Goal: Task Accomplishment & Management: Use online tool/utility

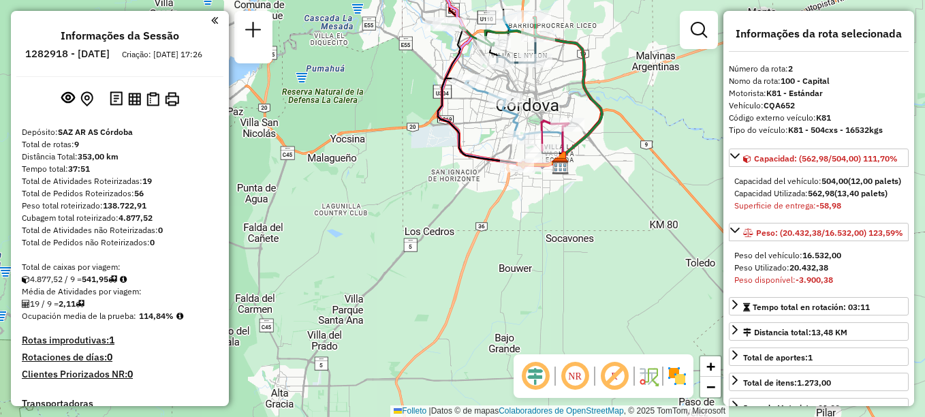
select select "**********"
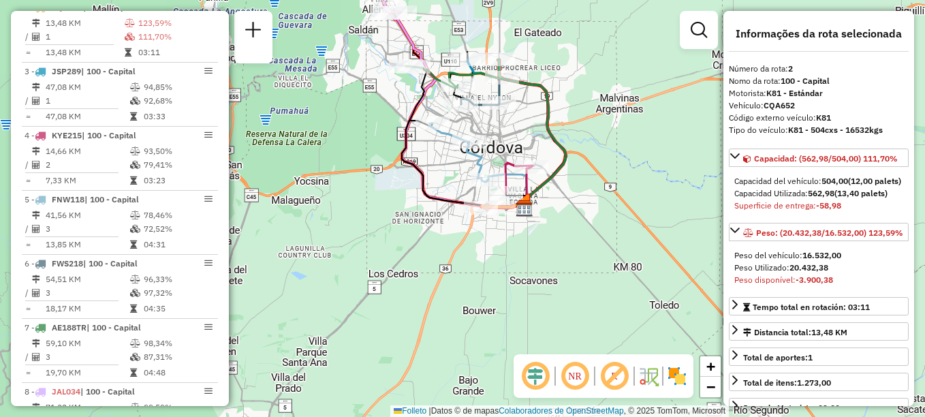
drag, startPoint x: 437, startPoint y: 188, endPoint x: 401, endPoint y: 230, distance: 55.6
click at [401, 230] on div "Janela de atendimento Grade de atendimento Capacidade Transportadoras Veículos …" at bounding box center [462, 208] width 925 height 417
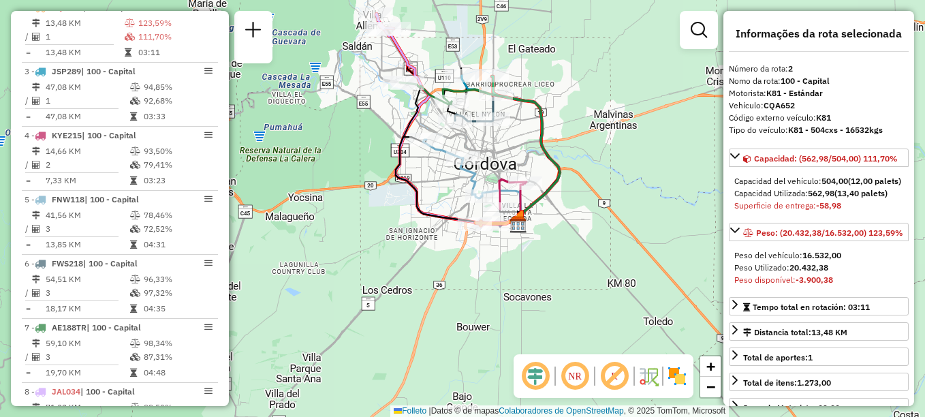
drag, startPoint x: 641, startPoint y: 202, endPoint x: 626, endPoint y: 250, distance: 50.7
click at [626, 250] on div "Janela de atendimento Grade de atendimento Capacidade Transportadoras Veículos …" at bounding box center [462, 208] width 925 height 417
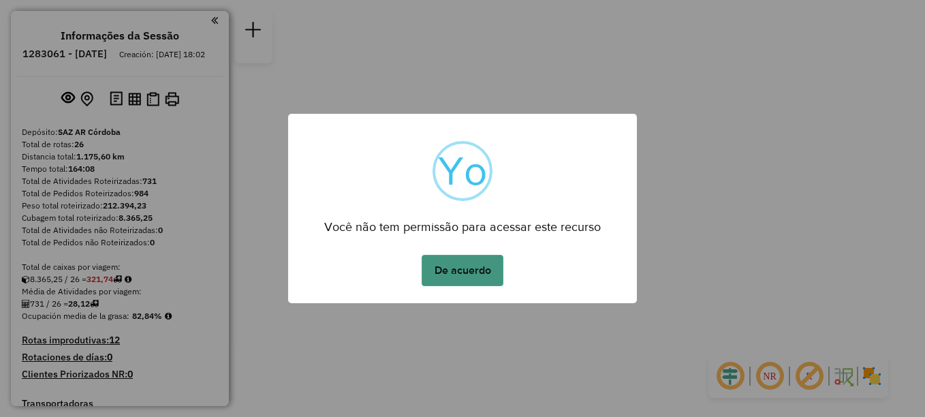
click at [435, 268] on button "De acuerdo" at bounding box center [463, 270] width 82 height 31
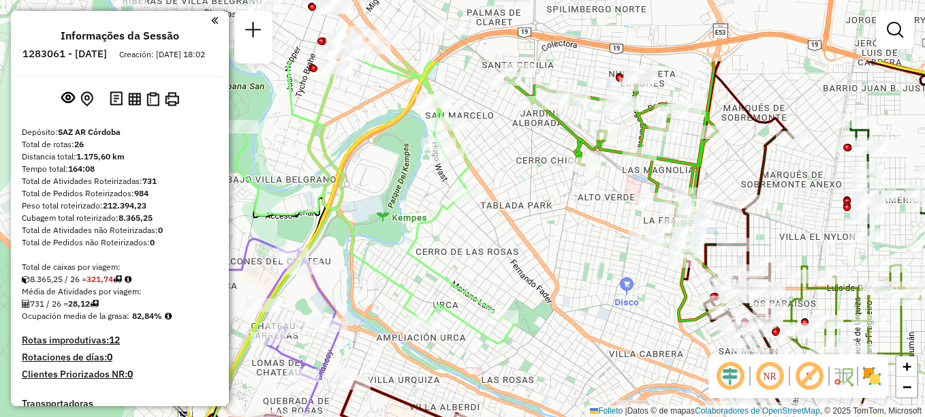
drag, startPoint x: 439, startPoint y: 138, endPoint x: 431, endPoint y: 238, distance: 99.8
click at [431, 238] on div "Janela de atendimento Grade de atendimento Capacidade Transportadoras Veículos …" at bounding box center [462, 208] width 925 height 417
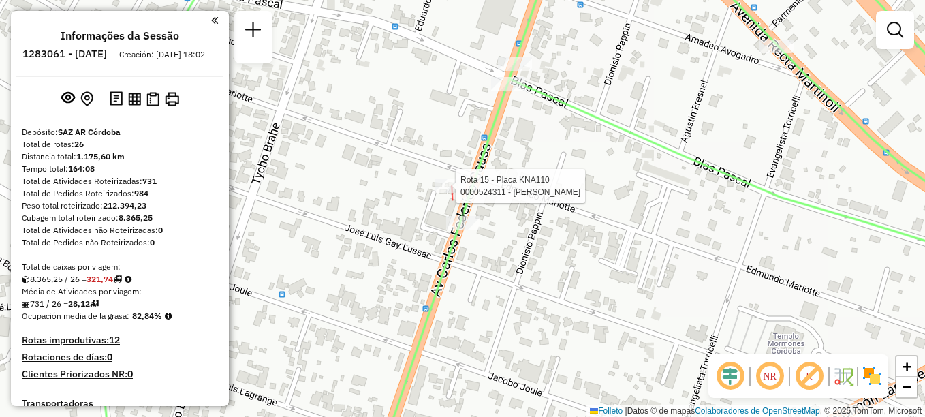
select select "**********"
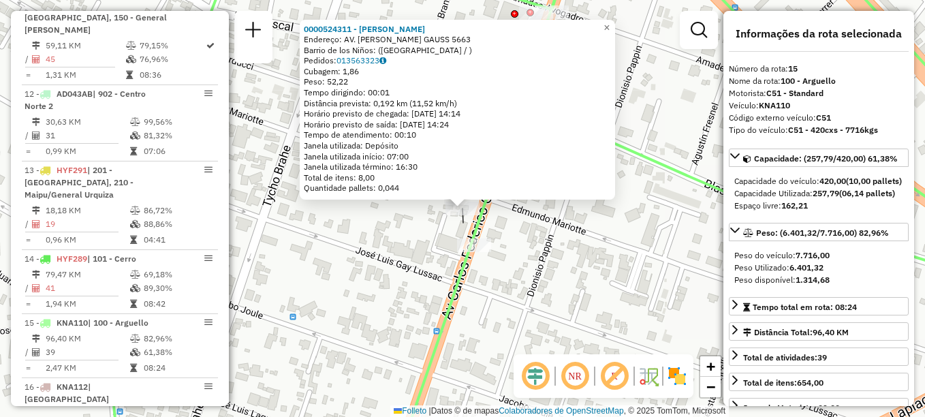
scroll to position [1529, 0]
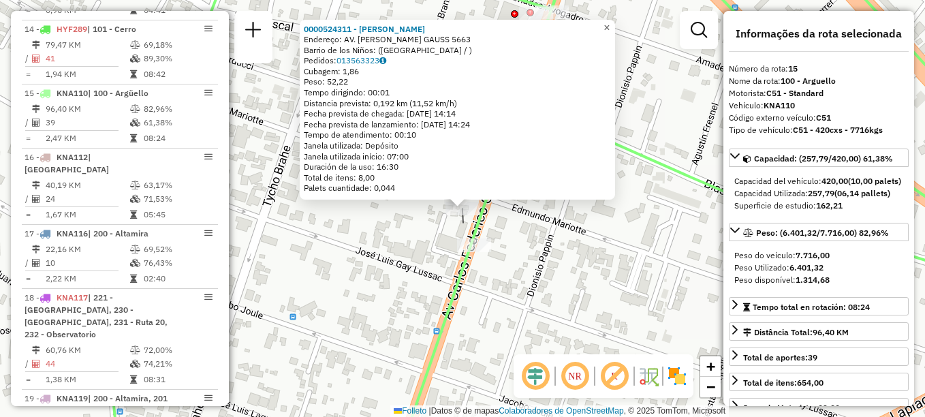
click at [610, 27] on span "×" at bounding box center [607, 28] width 6 height 12
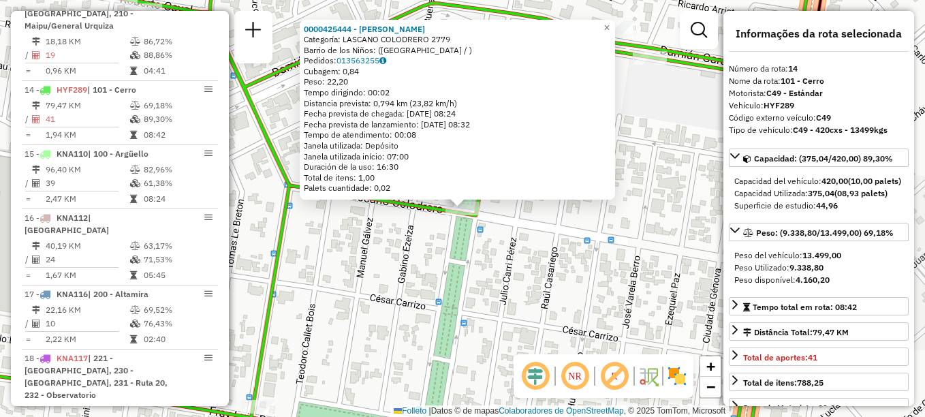
scroll to position [1465, 0]
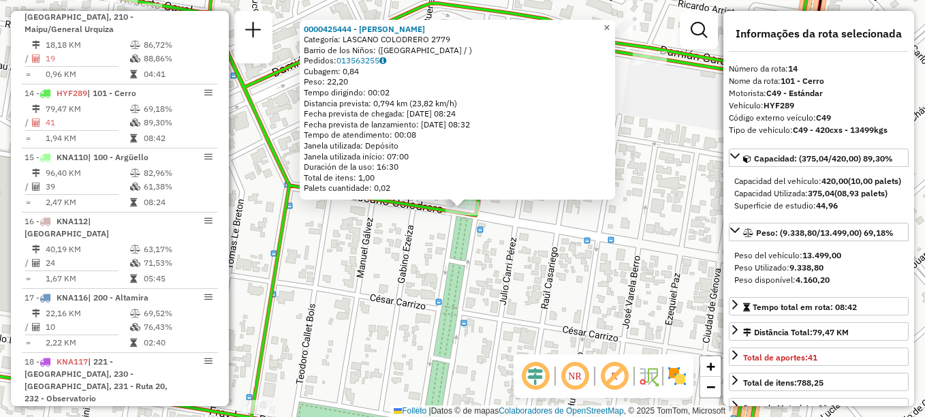
click at [610, 26] on span "×" at bounding box center [607, 28] width 6 height 12
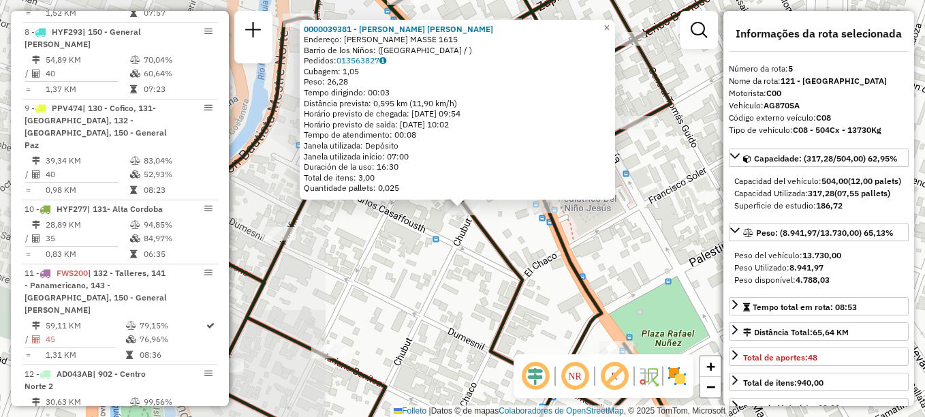
scroll to position [778, 0]
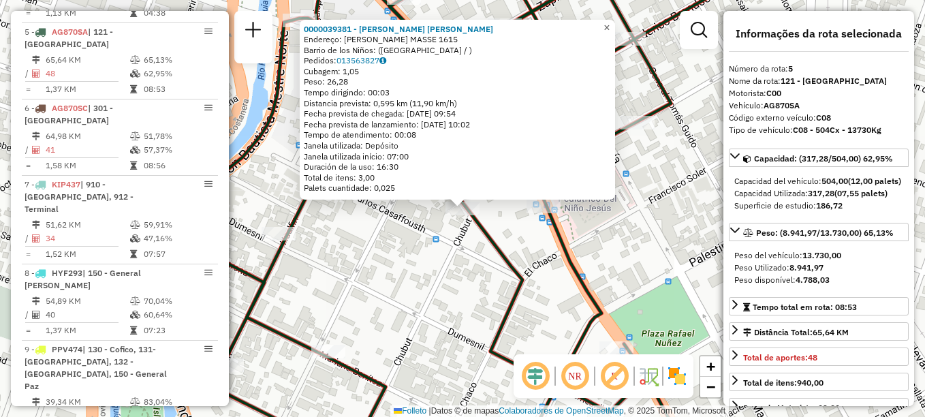
click at [610, 22] on span "×" at bounding box center [607, 28] width 6 height 12
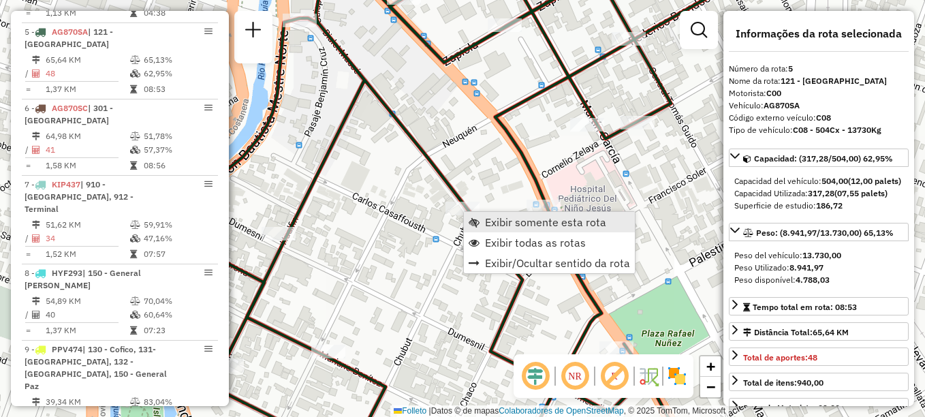
click at [487, 215] on link "Exibir somente esta rota" at bounding box center [549, 222] width 171 height 20
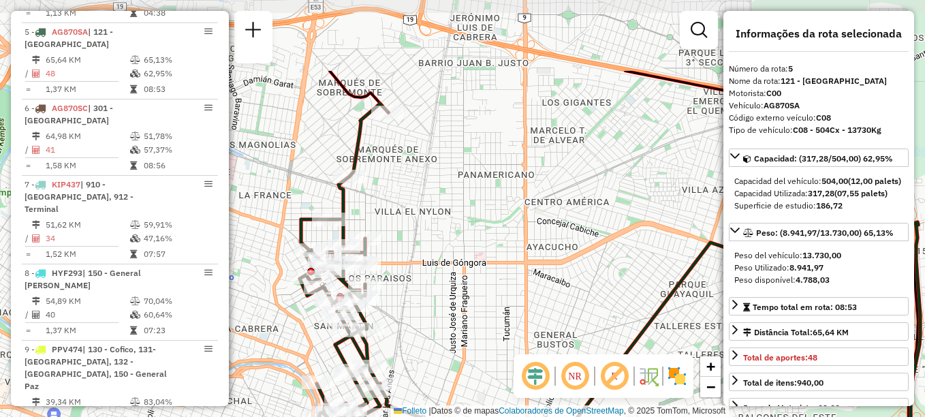
drag, startPoint x: 424, startPoint y: 155, endPoint x: 428, endPoint y: 226, distance: 70.3
click at [428, 226] on div "Janela de atendimento Grade de atendimento Capacidade Transportadoras Veículos …" at bounding box center [462, 208] width 925 height 417
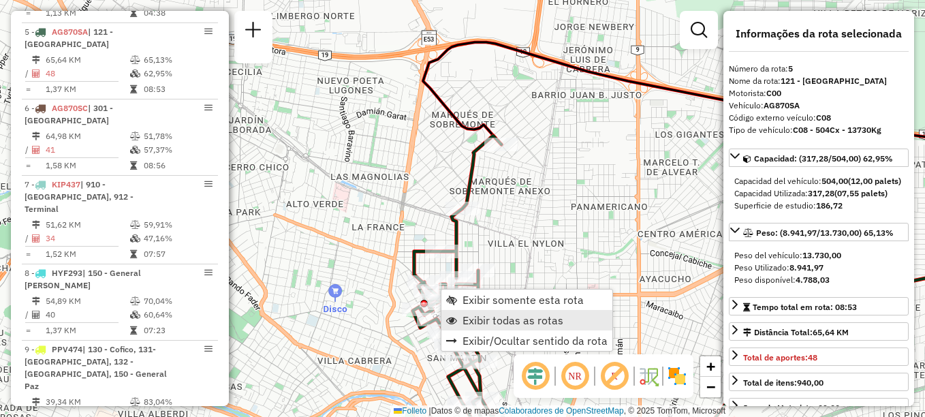
click at [486, 322] on span "Exibir todas as rotas" at bounding box center [513, 320] width 101 height 11
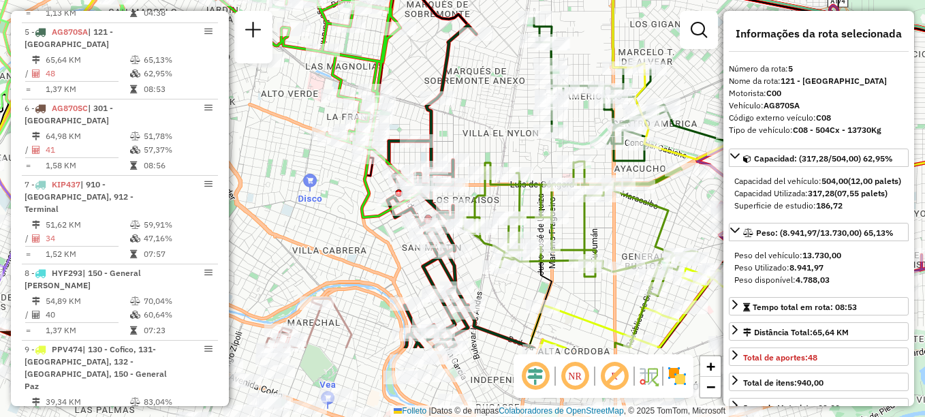
drag, startPoint x: 506, startPoint y: 245, endPoint x: 476, endPoint y: 134, distance: 114.2
click at [476, 134] on div "Janela de atendimento Grade de atendimento Capacidade Transportadoras Veículos …" at bounding box center [462, 208] width 925 height 417
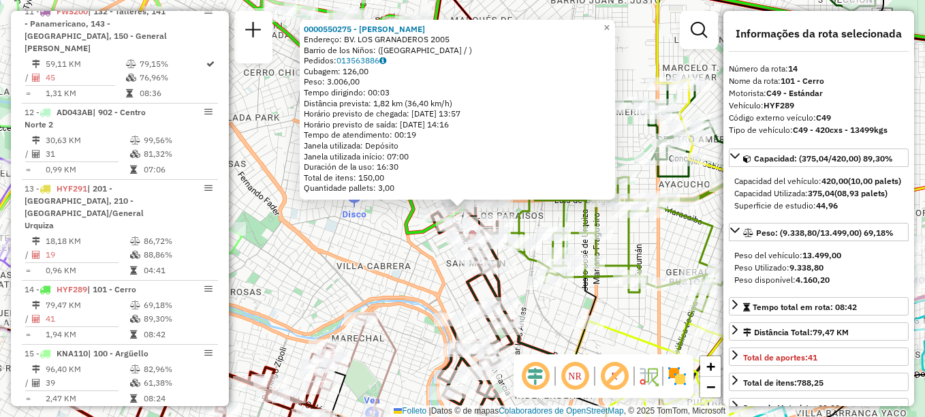
scroll to position [1465, 0]
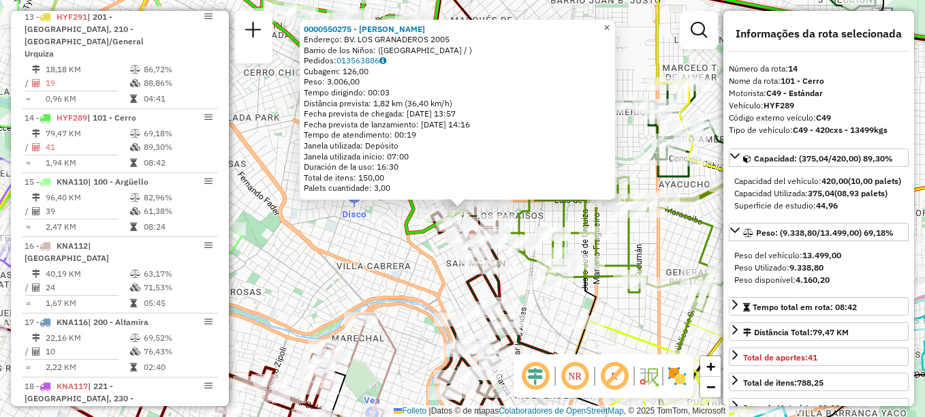
click at [610, 22] on span "×" at bounding box center [607, 28] width 6 height 12
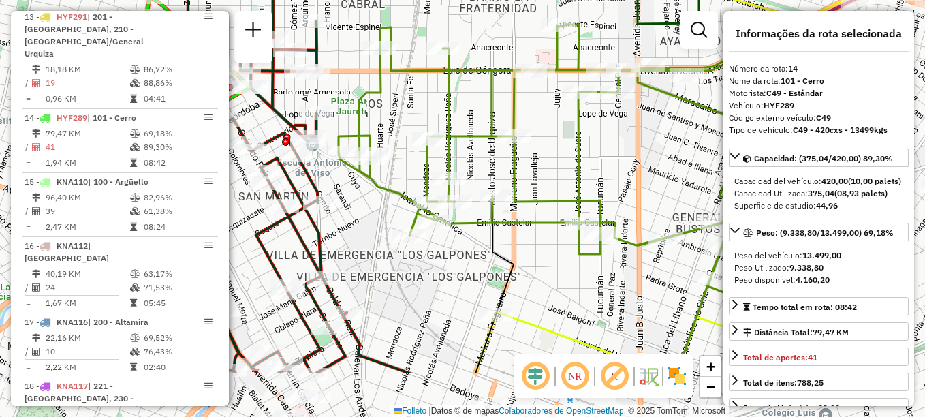
drag, startPoint x: 513, startPoint y: 297, endPoint x: 356, endPoint y: 211, distance: 179.0
click at [356, 211] on div "Janela de atendimento Grade de atendimento Capacidade Transportadoras Veículos …" at bounding box center [462, 208] width 925 height 417
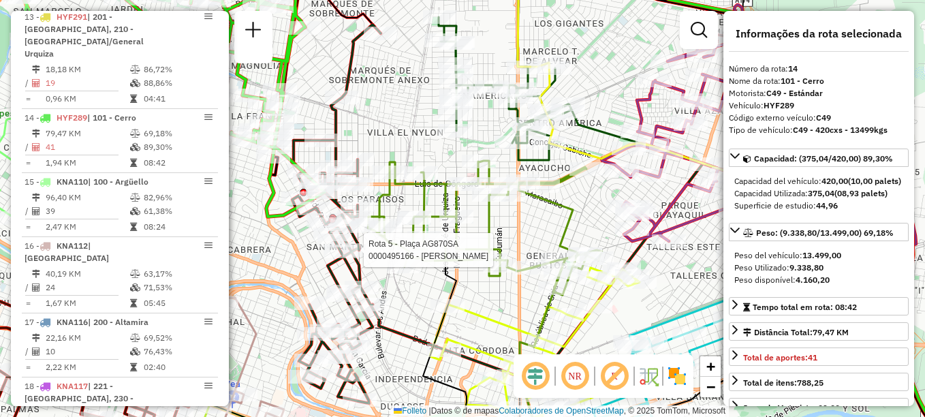
drag, startPoint x: 521, startPoint y: 275, endPoint x: 487, endPoint y: 316, distance: 53.2
click at [487, 316] on icon at bounding box center [535, 366] width 210 height 196
click at [546, 224] on div "Rota 5 - Plaça AG870SA 0000495166 - Figueroa Javier Edgardo Janela de atendimen…" at bounding box center [462, 208] width 925 height 417
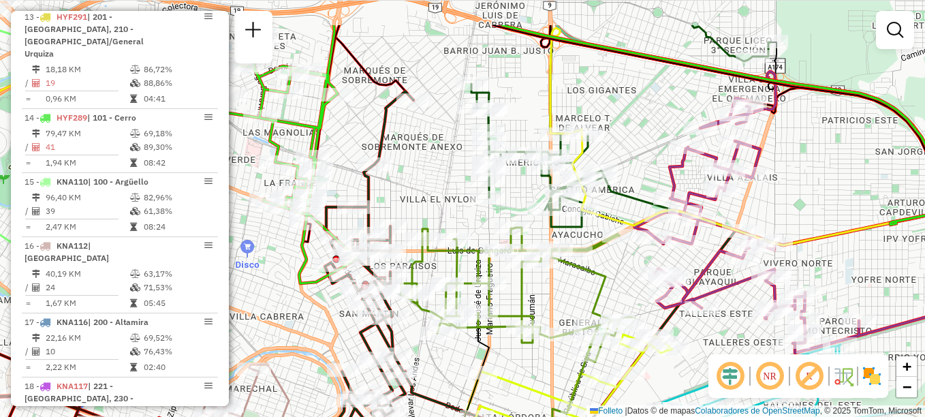
drag, startPoint x: 544, startPoint y: 236, endPoint x: 580, endPoint y: 312, distance: 83.5
click at [580, 312] on div "Rota 10 - Placa HYF277 0000474092 - Gazzera Dahyana Evelyn Janela de atendiment…" at bounding box center [462, 208] width 925 height 417
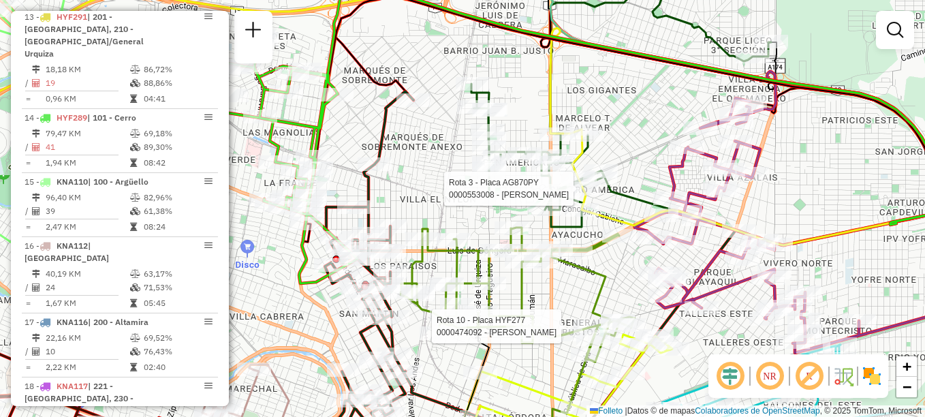
select select "**********"
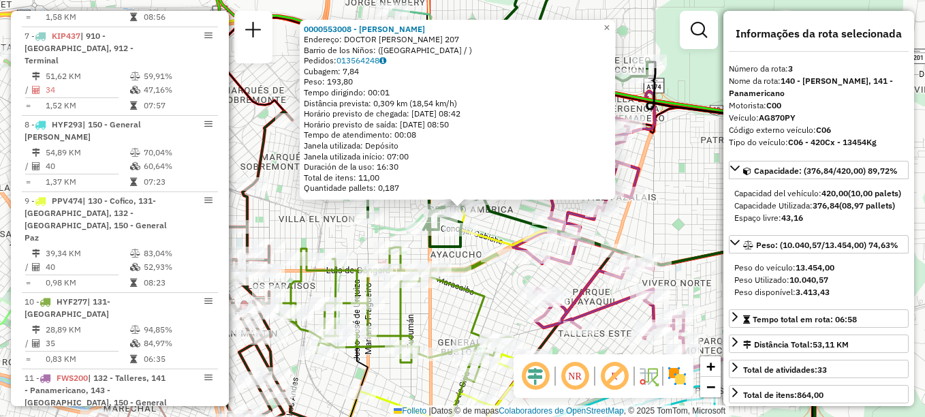
scroll to position [638, 0]
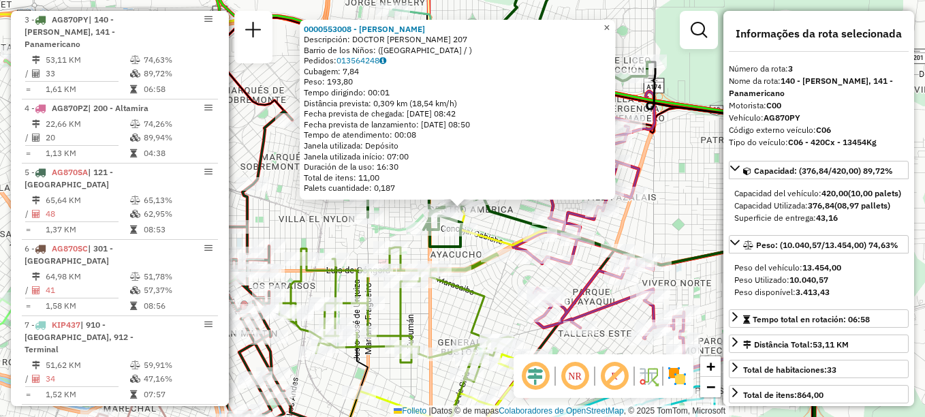
click at [610, 24] on span "×" at bounding box center [607, 28] width 6 height 12
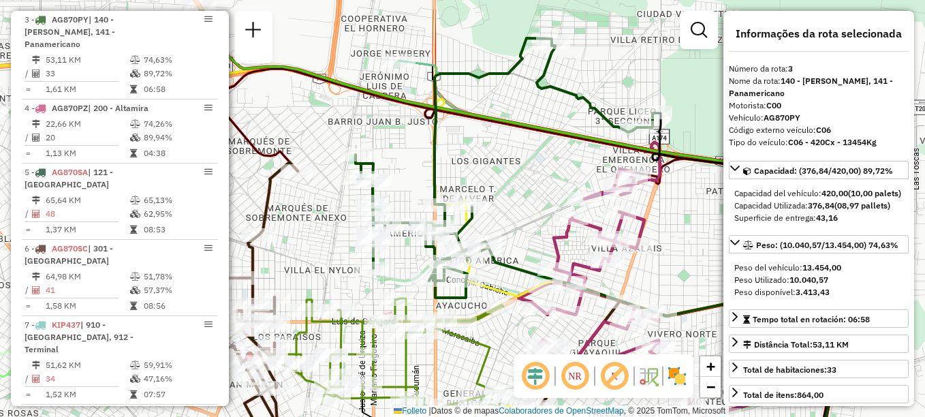
click at [484, 141] on div "Janela de atendimento Grade de atendimento Capacidade Transportadoras Veículos …" at bounding box center [462, 208] width 925 height 417
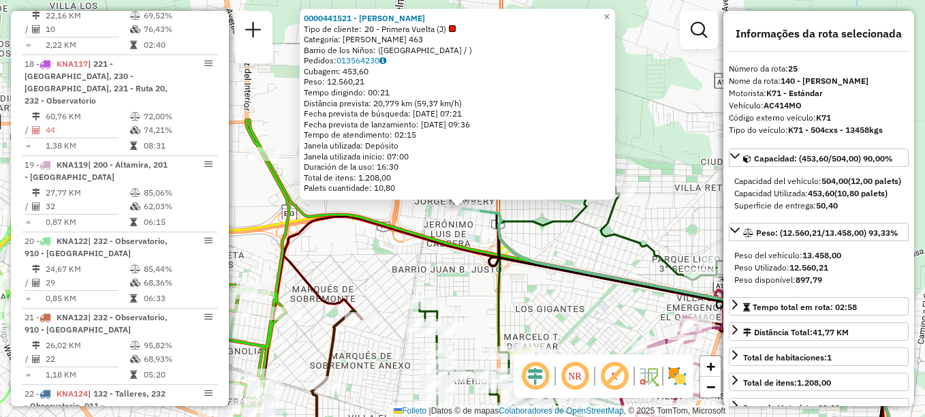
scroll to position [2061, 0]
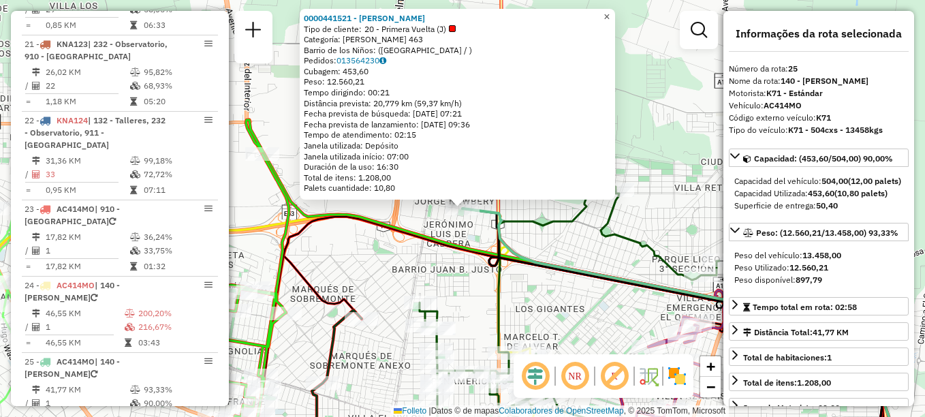
click at [610, 12] on span "×" at bounding box center [607, 17] width 6 height 12
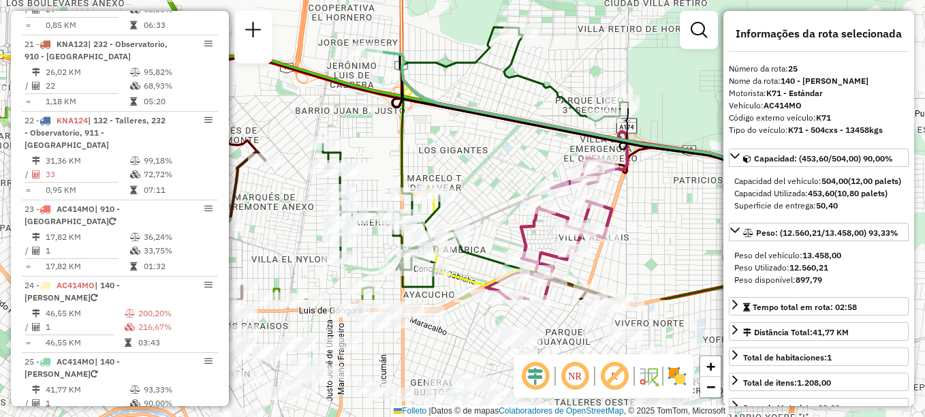
drag, startPoint x: 535, startPoint y: 222, endPoint x: 439, endPoint y: 63, distance: 186.2
click at [439, 63] on icon at bounding box center [473, 157] width 300 height 260
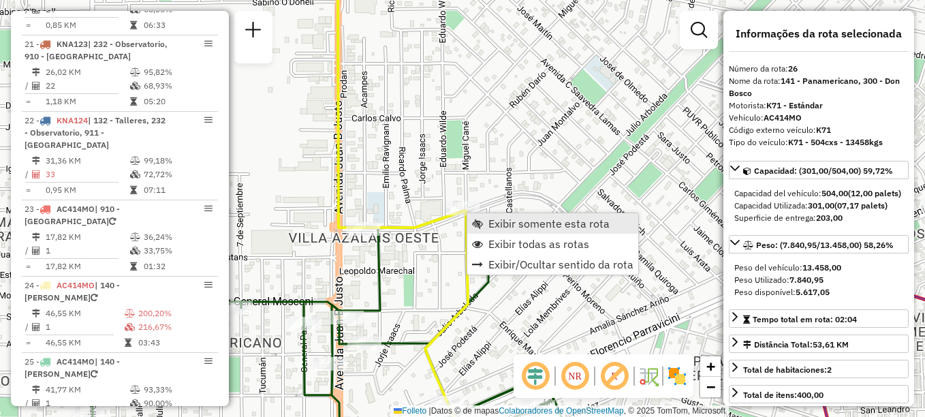
click at [491, 226] on span "Exibir somente esta rota" at bounding box center [549, 223] width 121 height 11
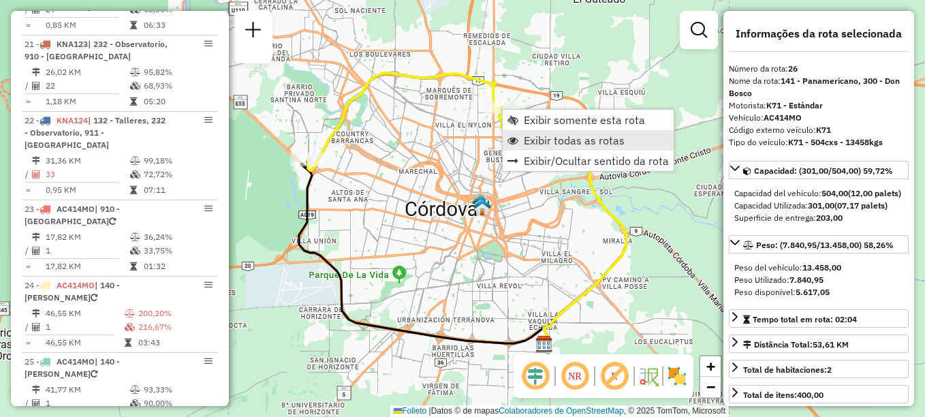
click at [521, 136] on link "Exibir todas as rotas" at bounding box center [588, 140] width 171 height 20
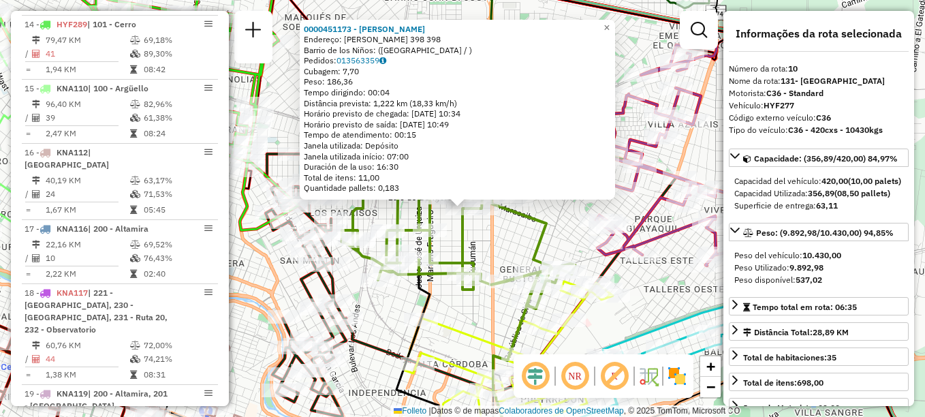
scroll to position [1148, 0]
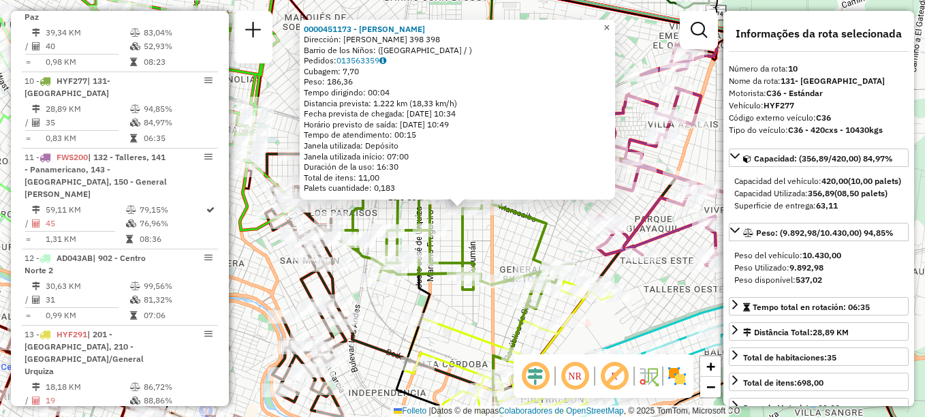
click at [610, 23] on span "×" at bounding box center [607, 28] width 6 height 12
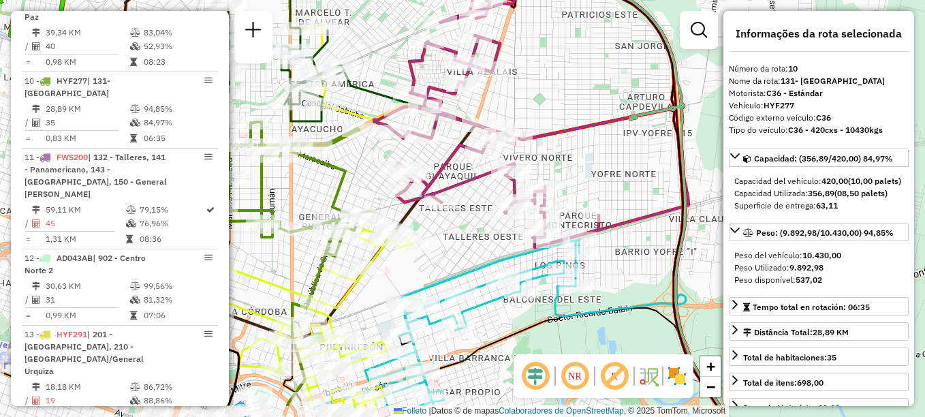
drag, startPoint x: 548, startPoint y: 160, endPoint x: 333, endPoint y: 148, distance: 215.0
click at [324, 148] on icon at bounding box center [516, 215] width 408 height 382
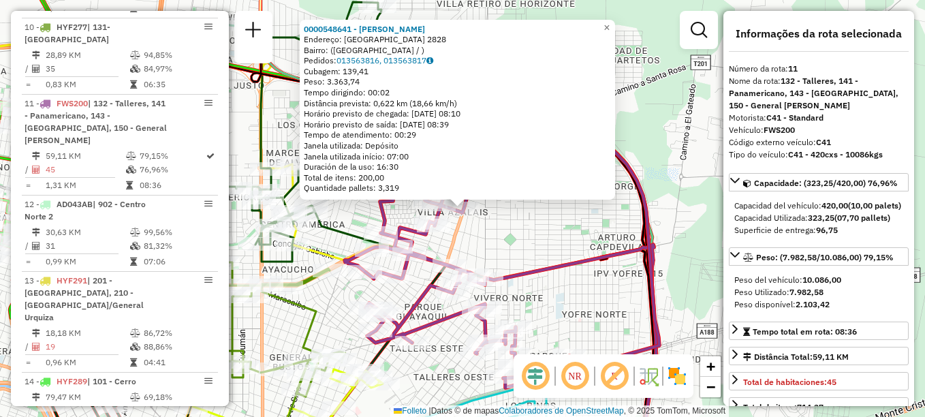
scroll to position [1224, 0]
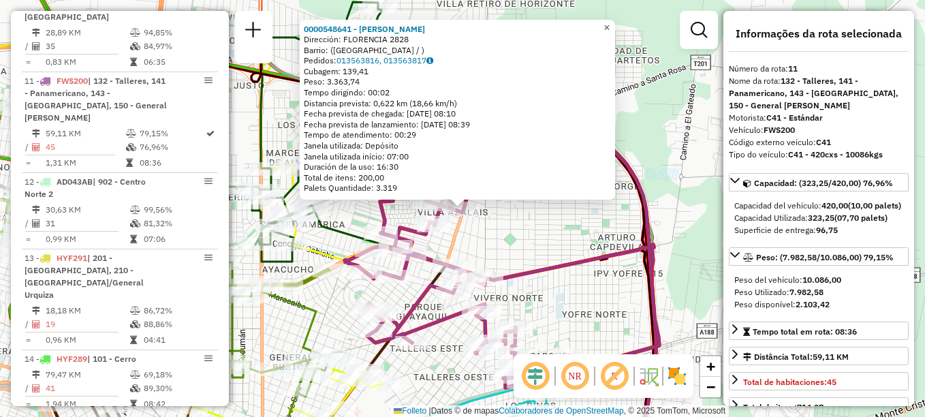
click at [610, 22] on span "×" at bounding box center [607, 28] width 6 height 12
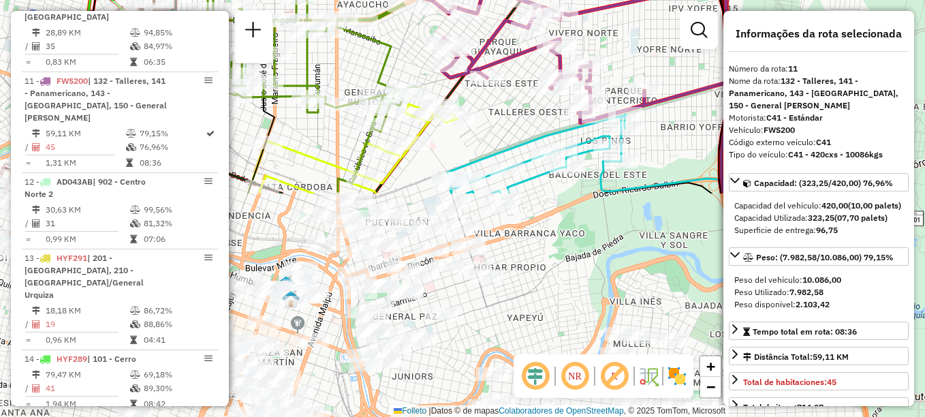
drag, startPoint x: 551, startPoint y: 213, endPoint x: 628, endPoint y: -55, distance: 278.7
click at [628, 0] on html "Aguarde... Pop-up bloqueado! Seu navegador bloqueou automáticamente a abertura …" at bounding box center [462, 208] width 925 height 417
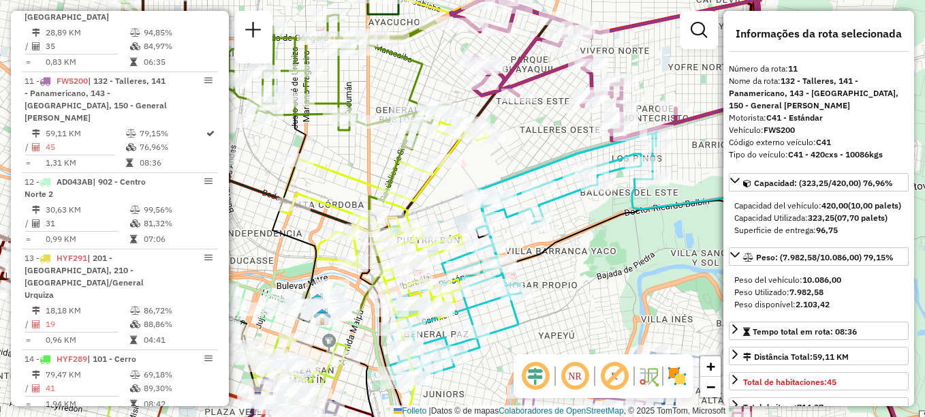
drag, startPoint x: 480, startPoint y: 209, endPoint x: 521, endPoint y: 194, distance: 43.3
click at [521, 194] on icon at bounding box center [523, 258] width 267 height 253
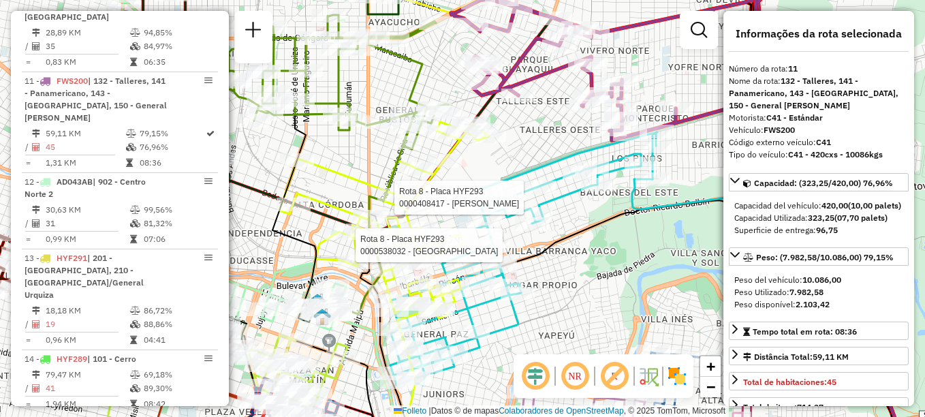
click at [605, 315] on div "Rota 8 - Placa HYF293 0000408417 - Moll Dante Rota 8 - Placa HYF293 0000538032 …" at bounding box center [462, 208] width 925 height 417
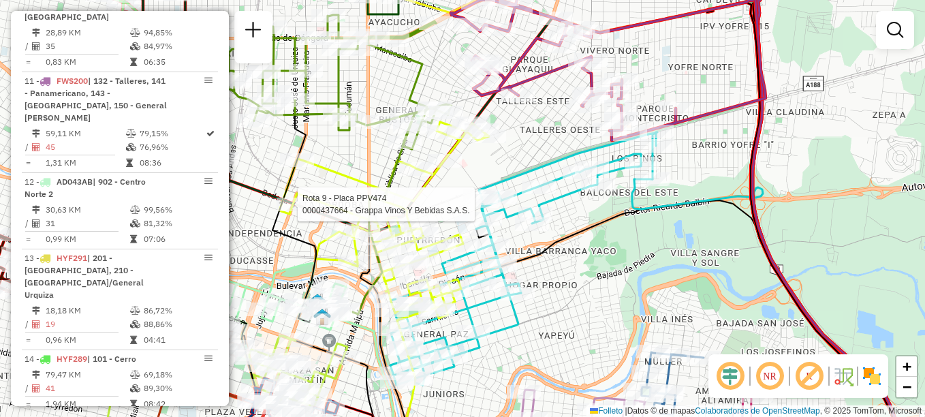
select select "**********"
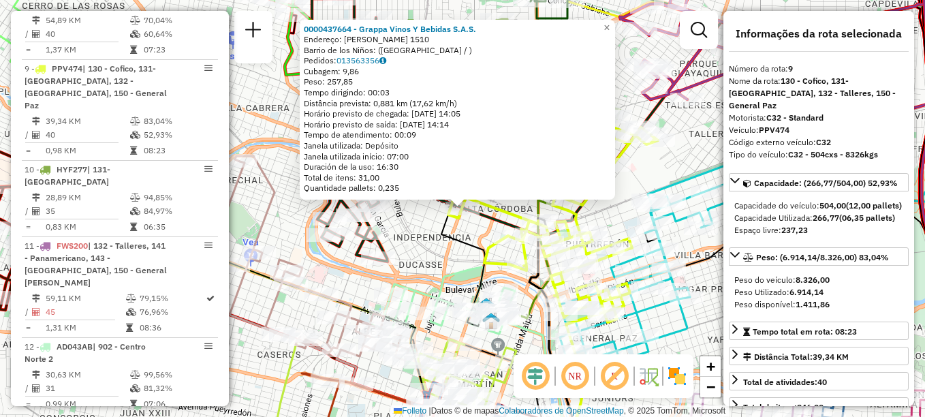
scroll to position [1059, 0]
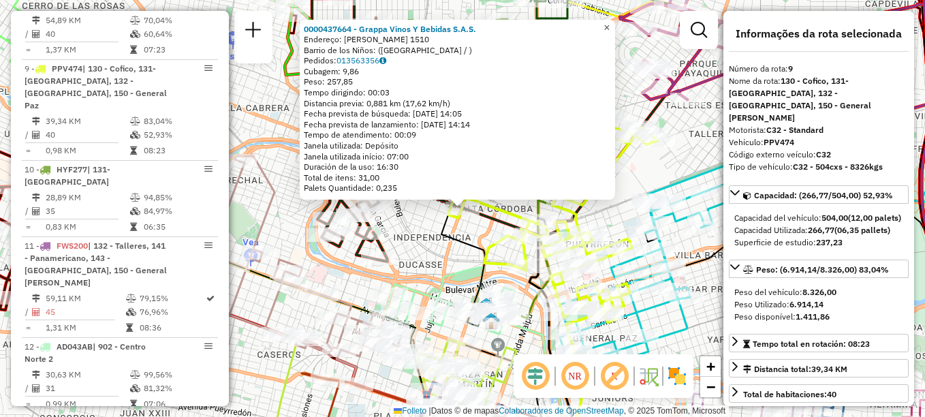
drag, startPoint x: 619, startPoint y: 27, endPoint x: 588, endPoint y: 31, distance: 30.9
click at [610, 27] on span "×" at bounding box center [607, 28] width 6 height 12
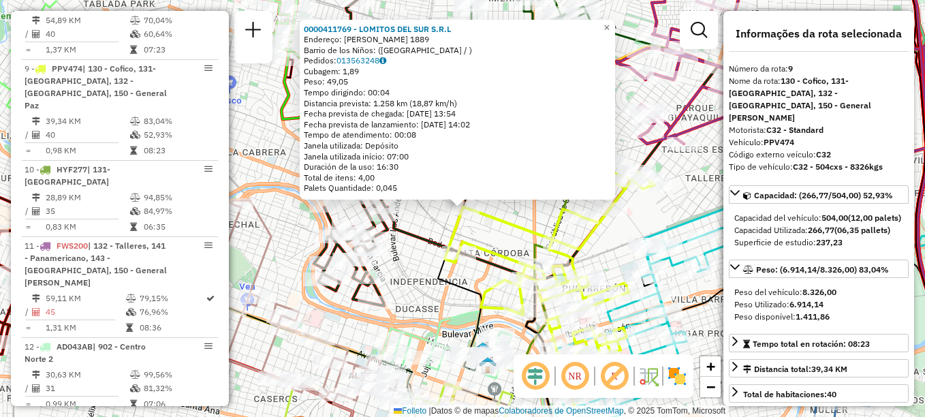
click at [512, 228] on icon at bounding box center [550, 268] width 210 height 196
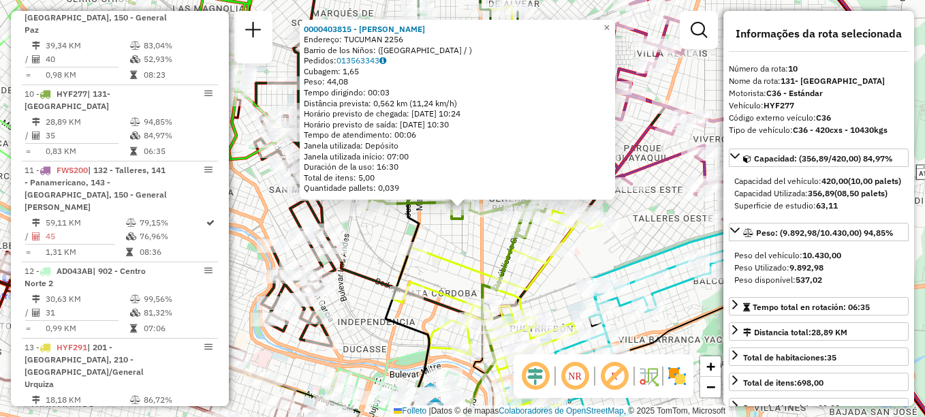
scroll to position [1148, 0]
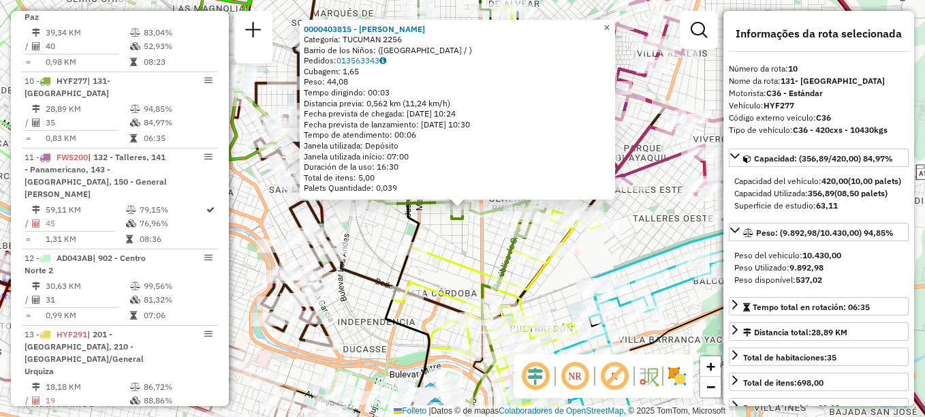
click at [610, 25] on span "×" at bounding box center [607, 28] width 6 height 12
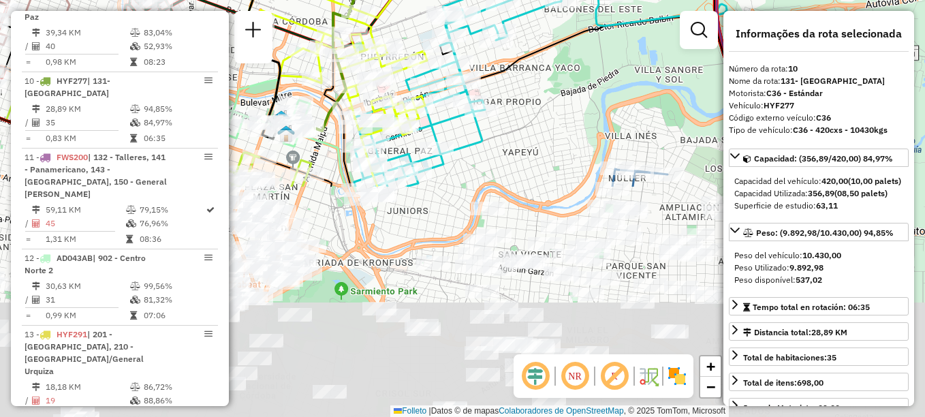
drag, startPoint x: 517, startPoint y: 228, endPoint x: 383, endPoint y: -13, distance: 275.7
click at [383, 0] on html "Aguarde... Pop-up bloqueado! Seu navegador bloqueou automáticamente a abertura …" at bounding box center [462, 208] width 925 height 417
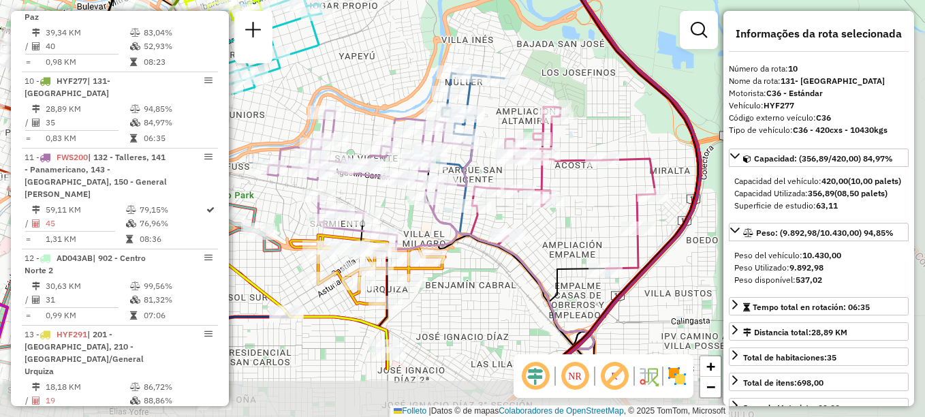
drag, startPoint x: 526, startPoint y: 87, endPoint x: 423, endPoint y: 22, distance: 121.9
click at [423, 22] on div "Rota 10 - Placa HYF277 0000507860 - 0 Janela de atendimento Grade de atendiment…" at bounding box center [462, 208] width 925 height 417
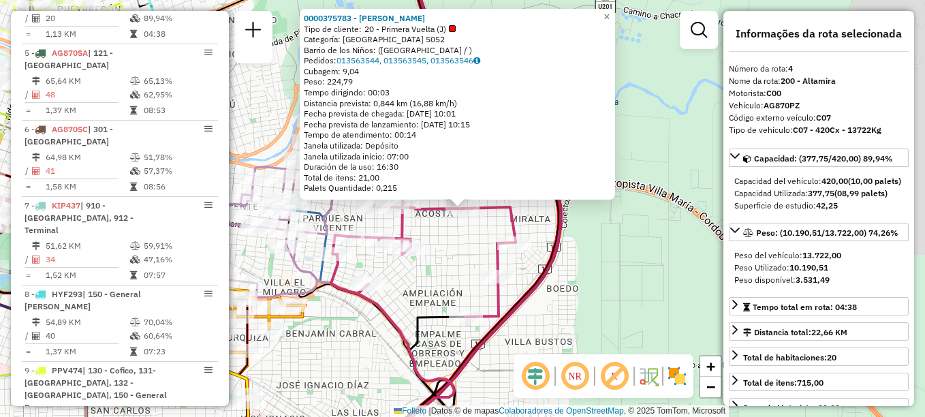
scroll to position [714, 0]
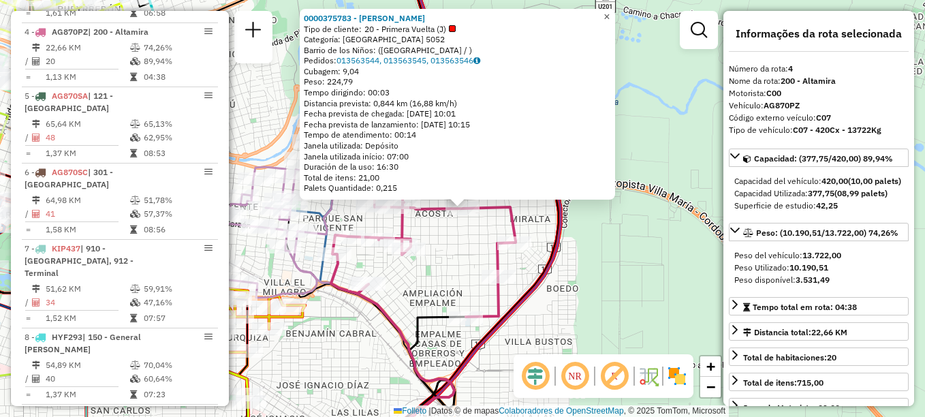
click at [610, 13] on span "×" at bounding box center [607, 17] width 6 height 12
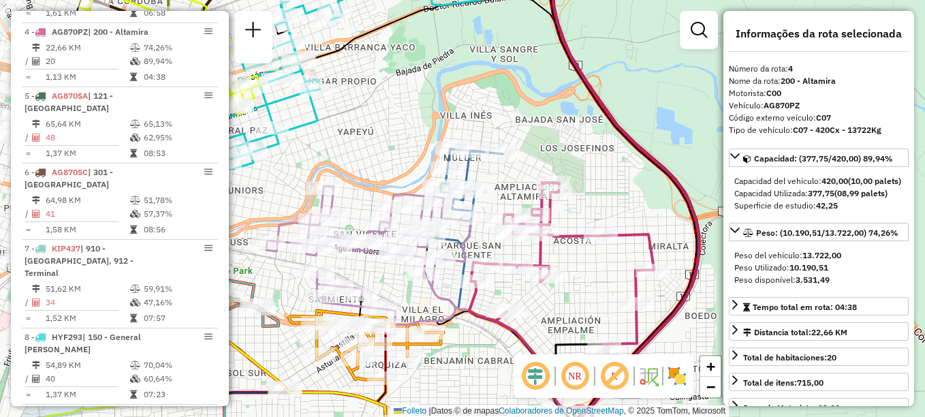
drag, startPoint x: 573, startPoint y: 164, endPoint x: 711, endPoint y: 190, distance: 140.9
click at [711, 190] on div "Janela de atendimento Grade de atendimento Capacidade Transportadoras Veículos …" at bounding box center [462, 208] width 925 height 417
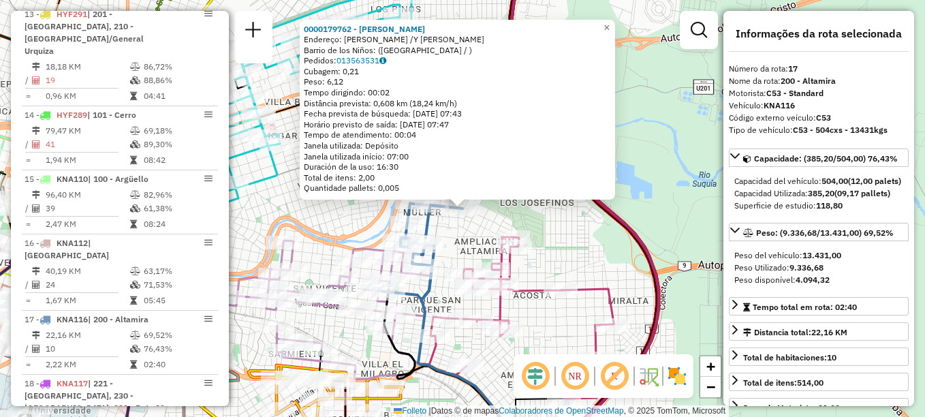
scroll to position [1657, 0]
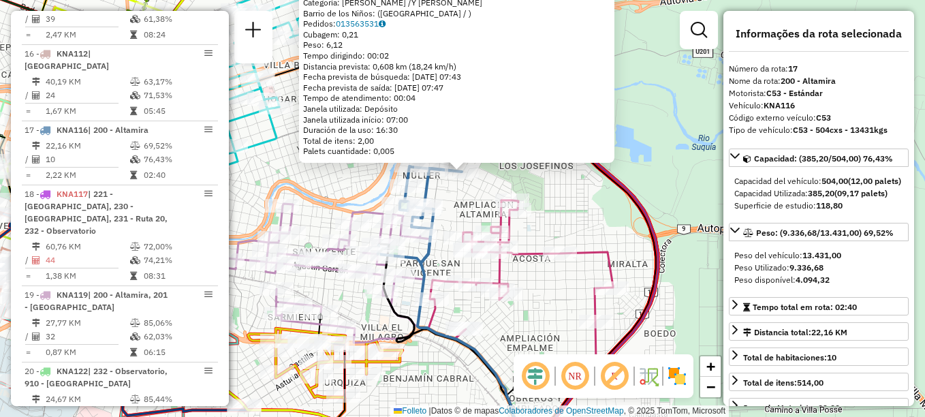
drag, startPoint x: 593, startPoint y: 234, endPoint x: 587, endPoint y: 168, distance: 67.0
click at [587, 168] on div "0000179762 - Heredia Laura Beatriz Categoría: BLAS PARERA /Y MANUELA DE ZALDARR…" at bounding box center [462, 208] width 925 height 417
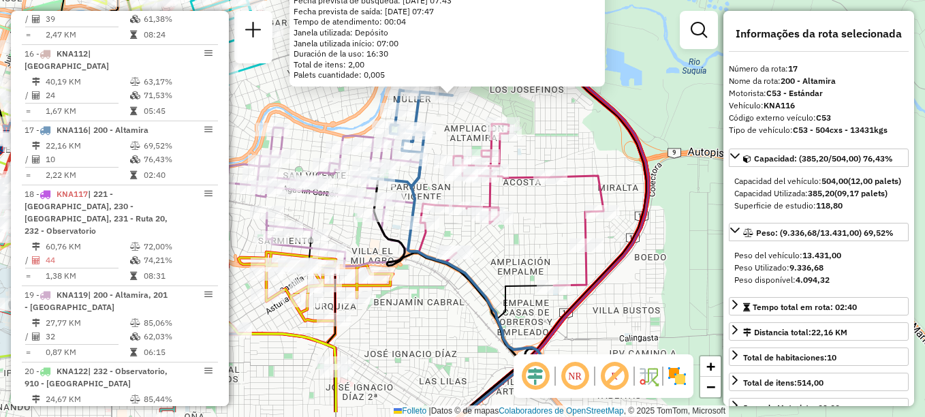
drag, startPoint x: 571, startPoint y: 171, endPoint x: 566, endPoint y: 125, distance: 46.6
click at [566, 125] on div "0000179762 - Heredia Laura Beatriz Categoría: BLAS PARERA /Y MANUELA DE ZALDARR…" at bounding box center [462, 208] width 925 height 417
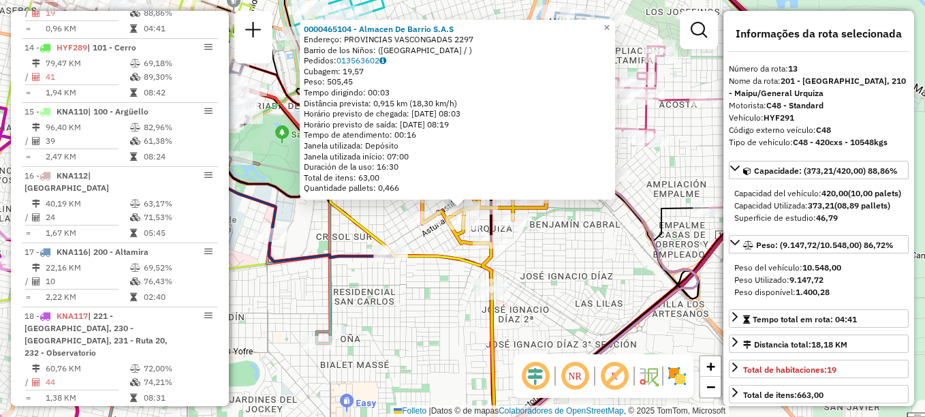
scroll to position [1389, 0]
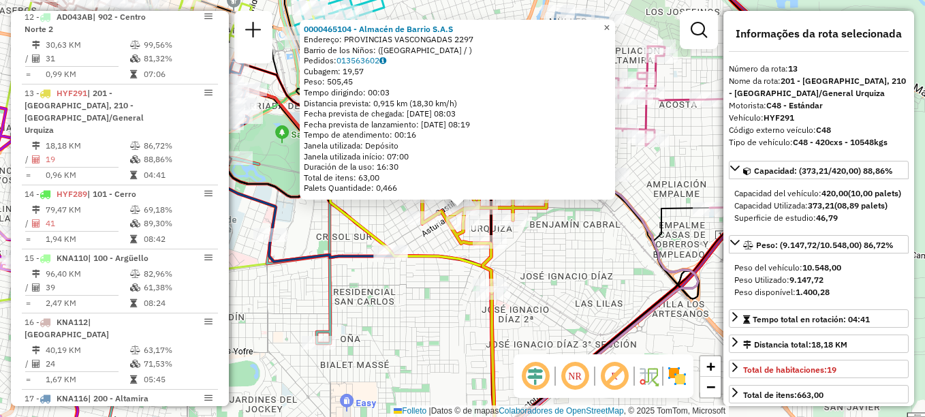
click at [610, 25] on span "×" at bounding box center [607, 28] width 6 height 12
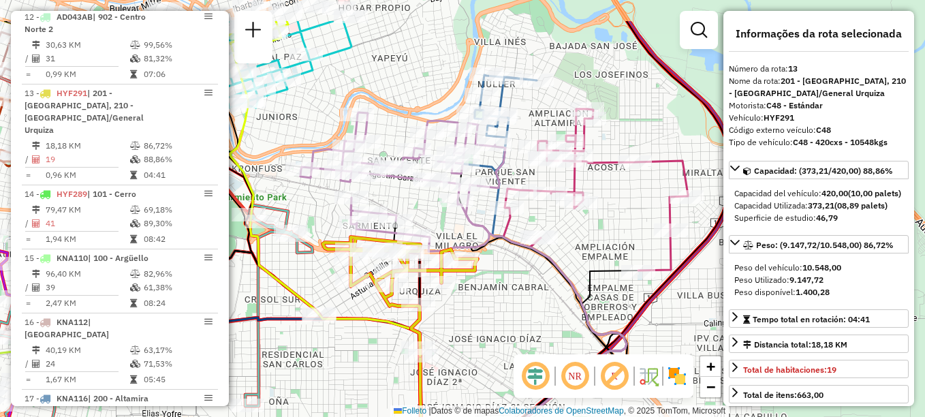
drag, startPoint x: 572, startPoint y: 238, endPoint x: 500, endPoint y: 301, distance: 95.1
click at [500, 301] on div "Janela de atendimento Grade de atendimento Capacidade Transportadoras Veículos …" at bounding box center [462, 208] width 925 height 417
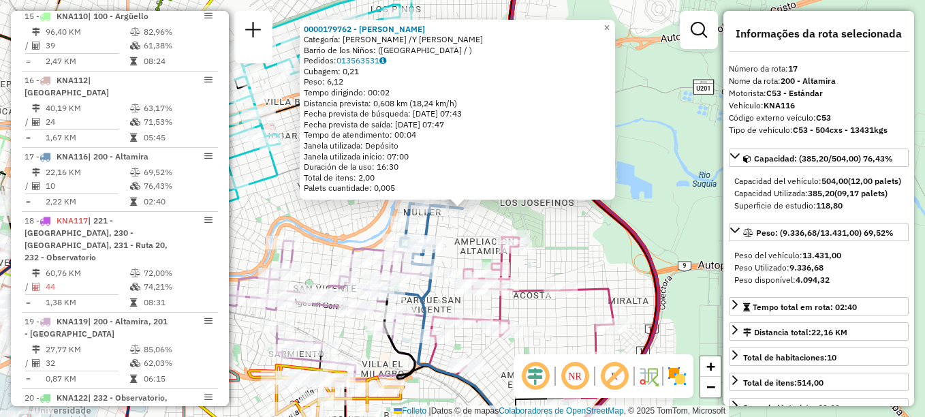
scroll to position [1657, 0]
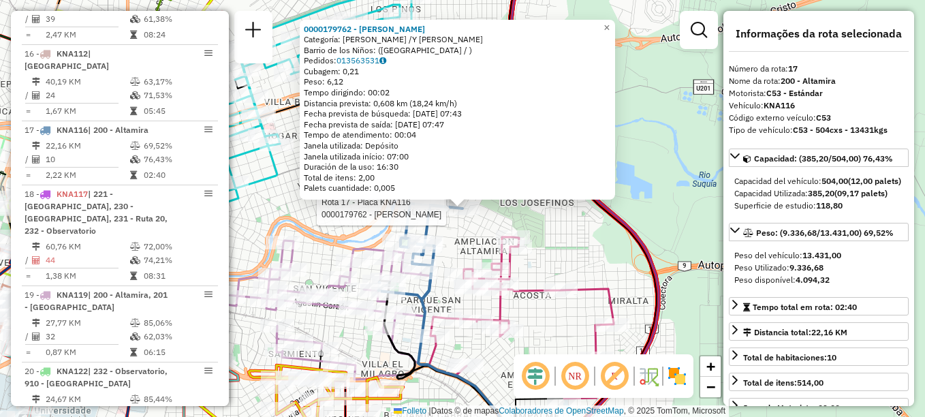
click at [615, 254] on div "Rota 17 - Placa KNA116 0000179762 - Heredia Laura Beatriz 0000179762 - Heredia …" at bounding box center [462, 208] width 925 height 417
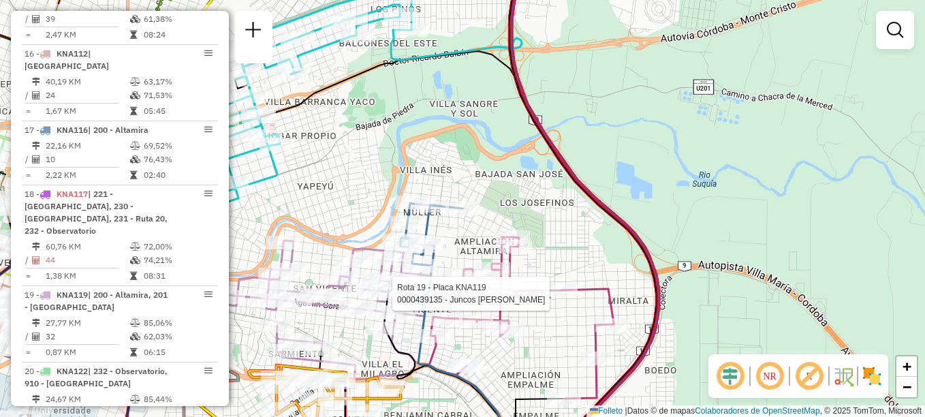
select select "**********"
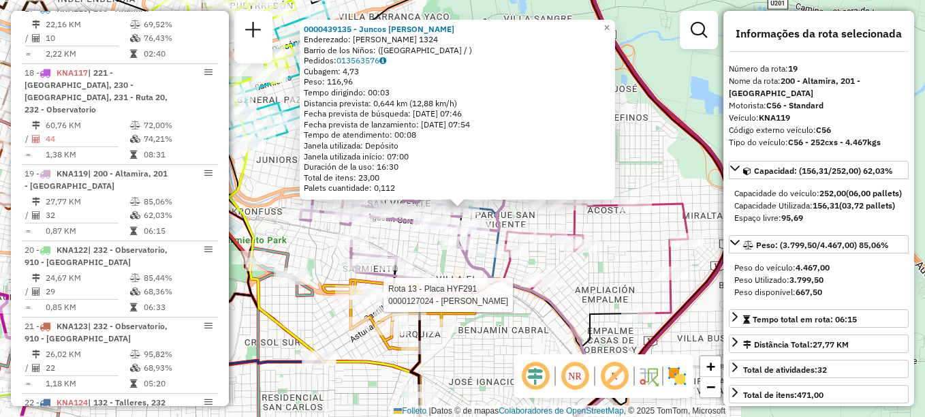
scroll to position [1810, 0]
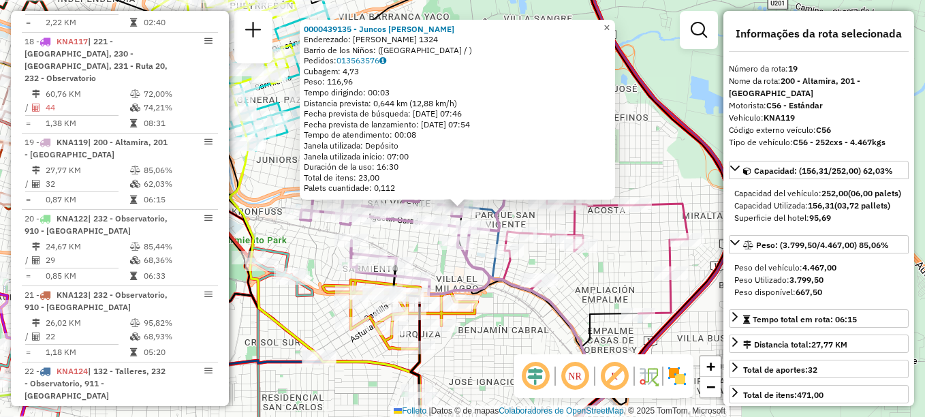
click at [615, 20] on link "×" at bounding box center [607, 28] width 16 height 16
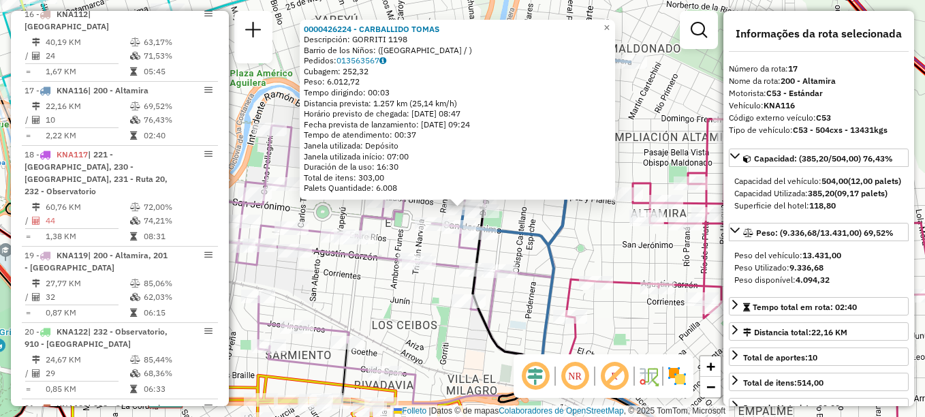
scroll to position [1657, 0]
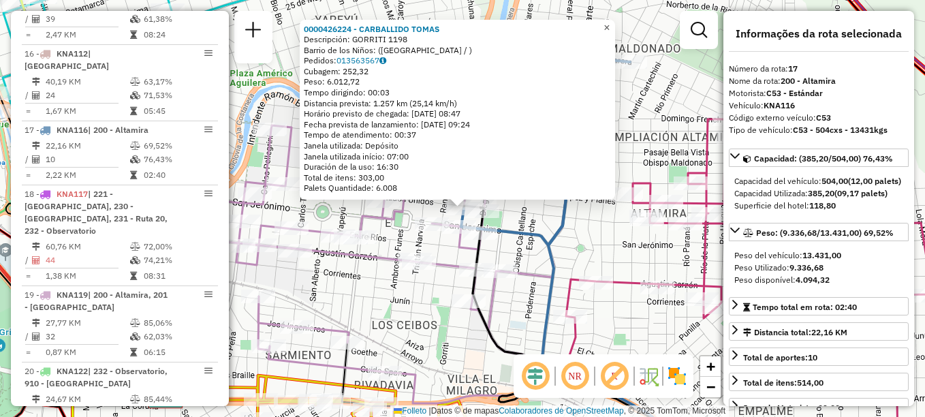
click at [610, 22] on span "×" at bounding box center [607, 28] width 6 height 12
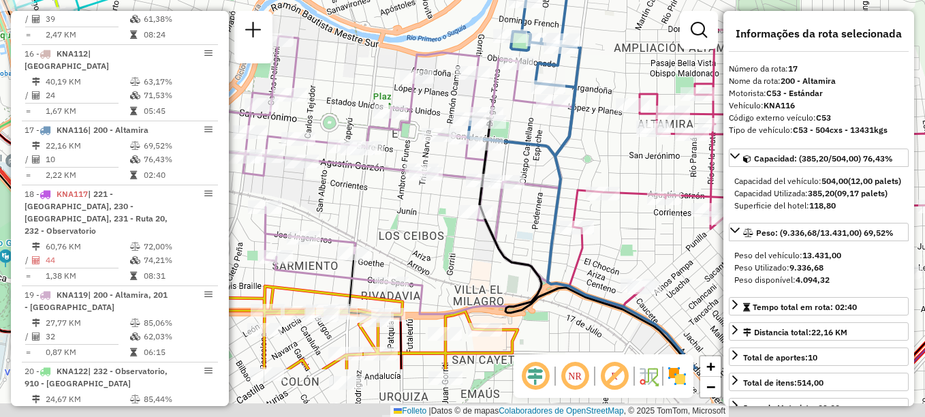
drag, startPoint x: 583, startPoint y: 246, endPoint x: 591, endPoint y: 154, distance: 92.3
click at [591, 154] on div "Janela de atendimento Grade de atendimento Capacidade Transportadoras Veículos …" at bounding box center [462, 208] width 925 height 417
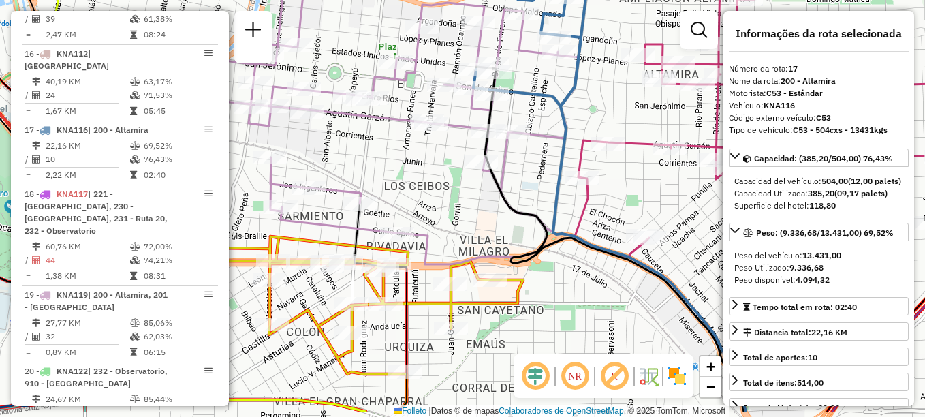
drag, startPoint x: 569, startPoint y: 162, endPoint x: 574, endPoint y: 115, distance: 47.3
click at [574, 115] on div "Janela de atendimento Grade de atendimento Capacidade Transportadoras Veículos …" at bounding box center [462, 208] width 925 height 417
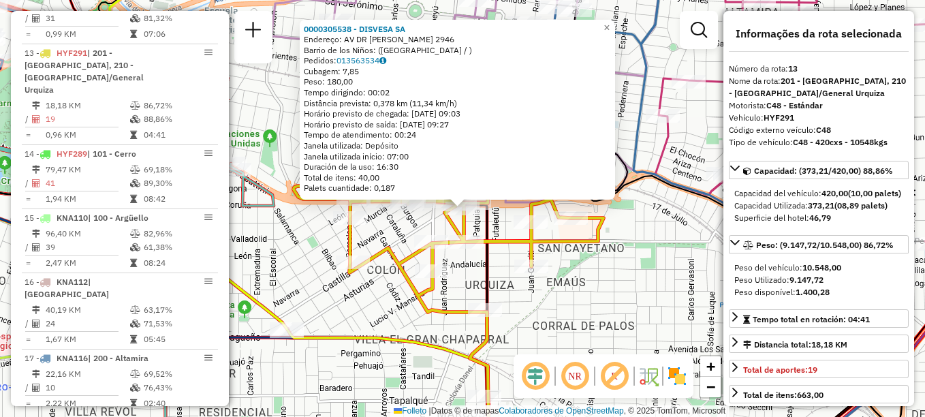
scroll to position [1389, 0]
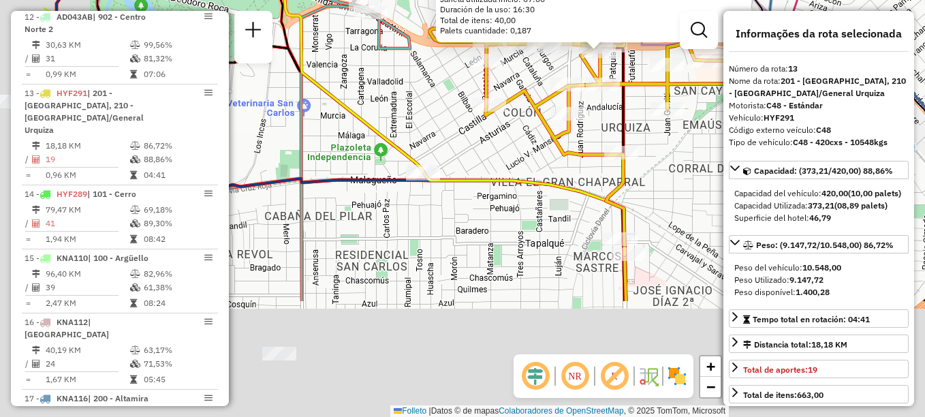
drag, startPoint x: 444, startPoint y: 289, endPoint x: 589, endPoint y: 113, distance: 227.6
click at [589, 114] on div "0000305538 - DISVESA SA Endereço: AV DR AMADEO SABATTINI 2946 Barrio de los Niñ…" at bounding box center [462, 208] width 925 height 417
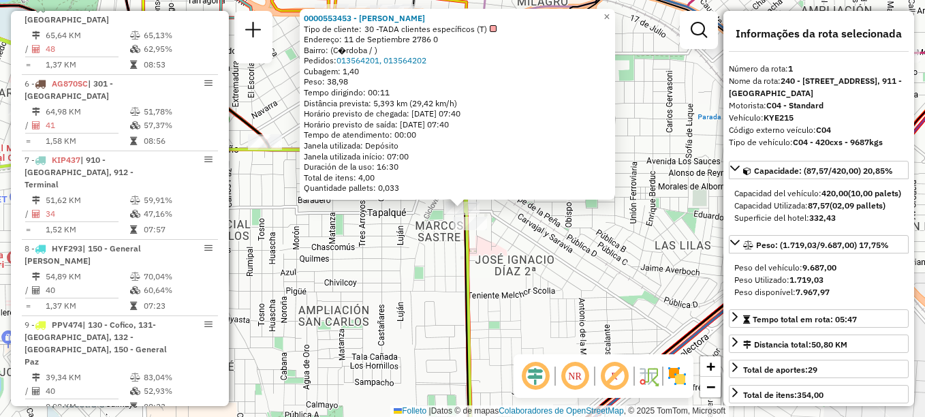
scroll to position [485, 0]
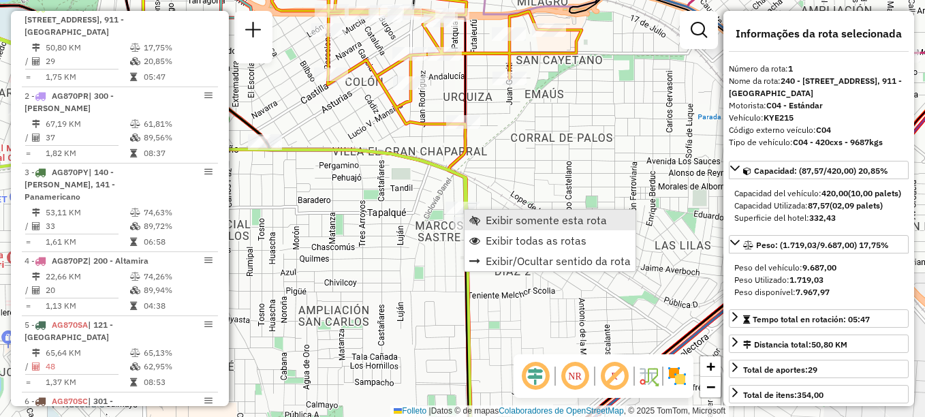
click at [502, 219] on span "Exibir somente esta rota" at bounding box center [546, 220] width 121 height 11
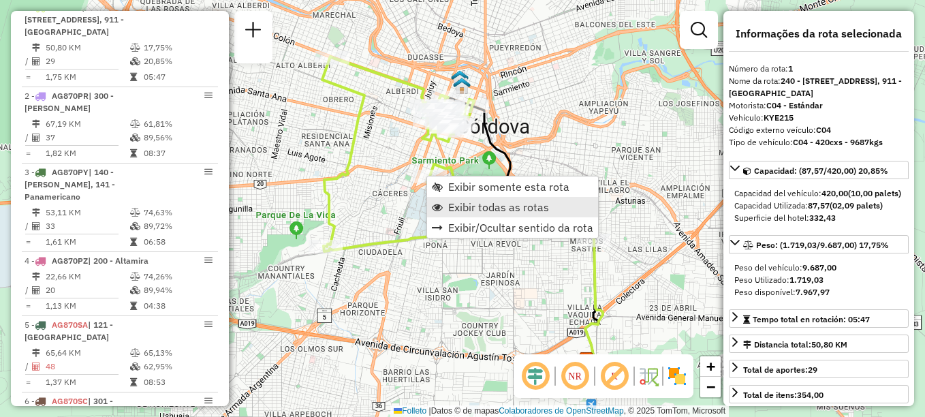
click at [463, 210] on span "Exibir todas as rotas" at bounding box center [498, 207] width 101 height 11
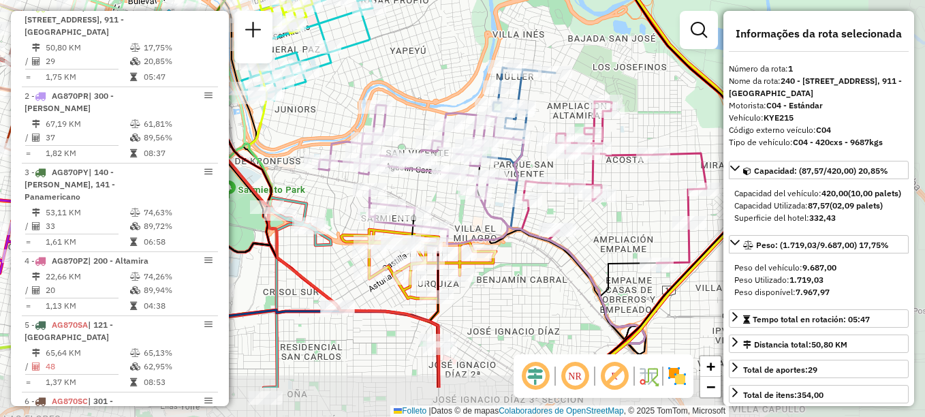
drag, startPoint x: 633, startPoint y: 82, endPoint x: 573, endPoint y: 11, distance: 92.8
click at [573, 11] on div "Janela de atendimento Grade de atendimento Capacidade Transportadoras Veículos …" at bounding box center [462, 208] width 925 height 417
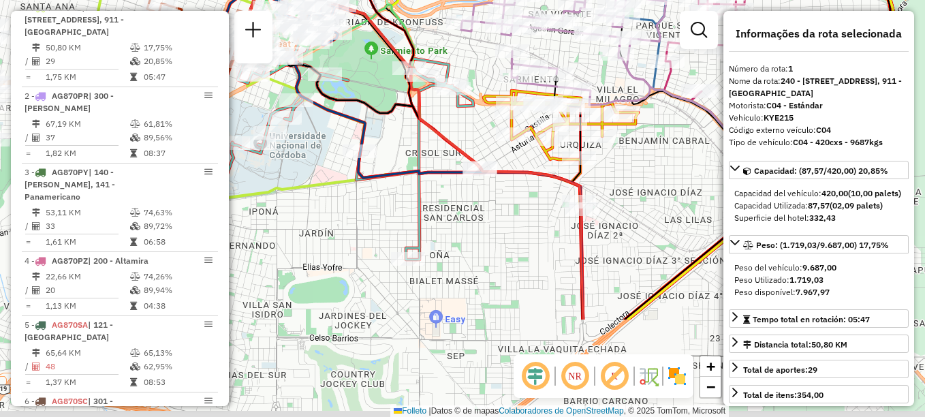
drag, startPoint x: 527, startPoint y: 304, endPoint x: 677, endPoint y: 157, distance: 209.1
click at [677, 157] on div "Janela de atendimento Grade de atendimento Capacidade Transportadoras Veículos …" at bounding box center [462, 208] width 925 height 417
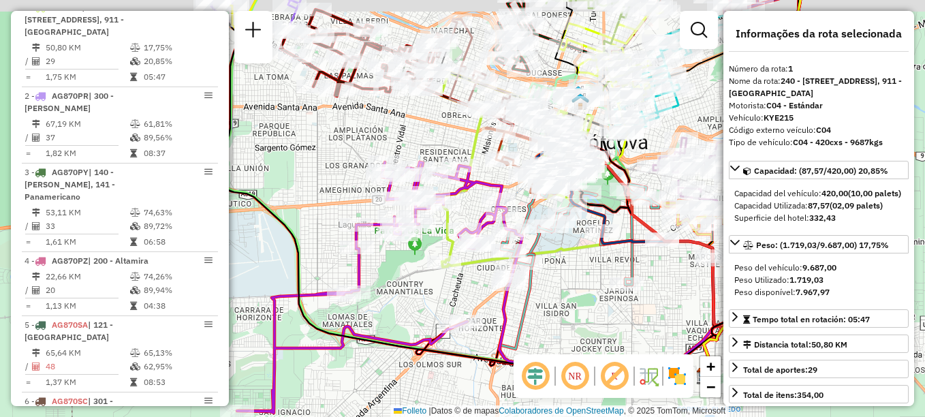
drag, startPoint x: 483, startPoint y: 289, endPoint x: 677, endPoint y: 338, distance: 200.3
click at [677, 338] on div "Janela de atendimento Grade de atendimento Capacidade Transportadoras Veículos …" at bounding box center [462, 208] width 925 height 417
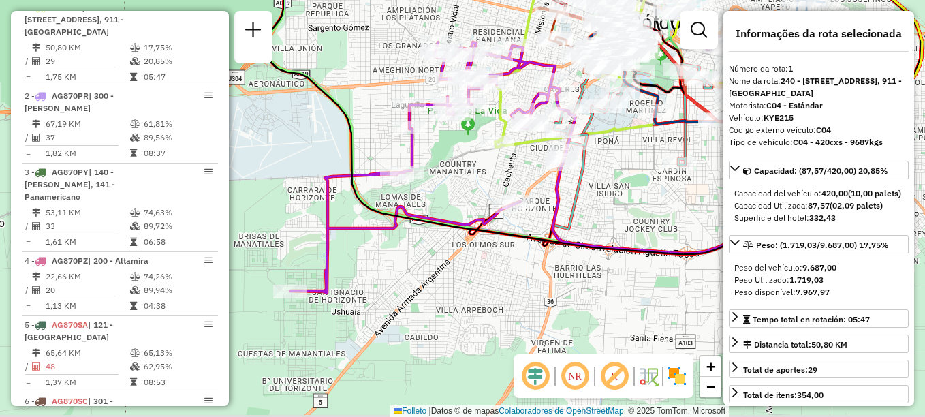
drag, startPoint x: 487, startPoint y: 239, endPoint x: 467, endPoint y: 164, distance: 76.9
click at [467, 164] on div "Janela de atendimento Grade de atendimento Capacidade Transportadoras Veículos …" at bounding box center [462, 208] width 925 height 417
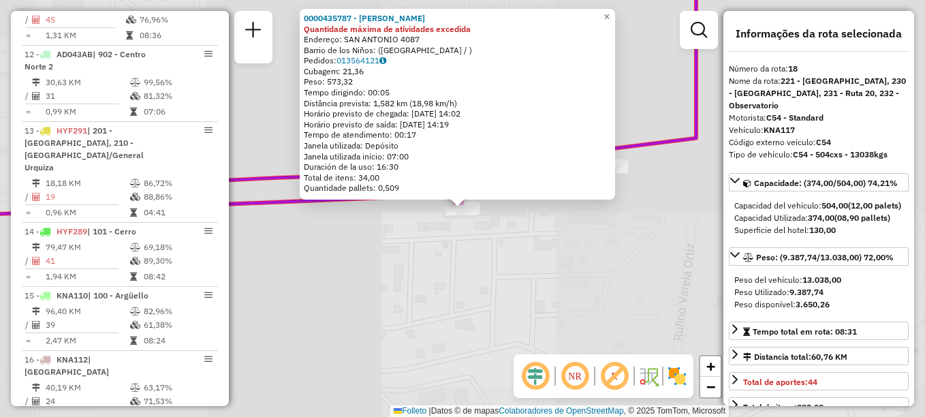
scroll to position [1721, 0]
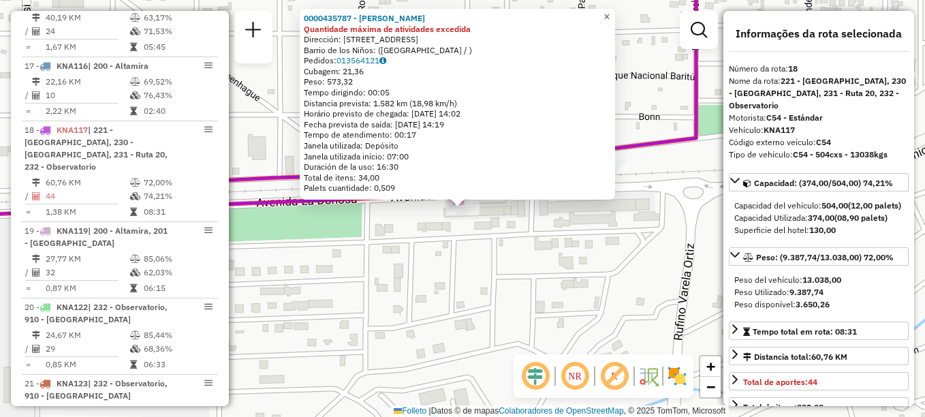
click at [610, 16] on span "×" at bounding box center [607, 17] width 6 height 12
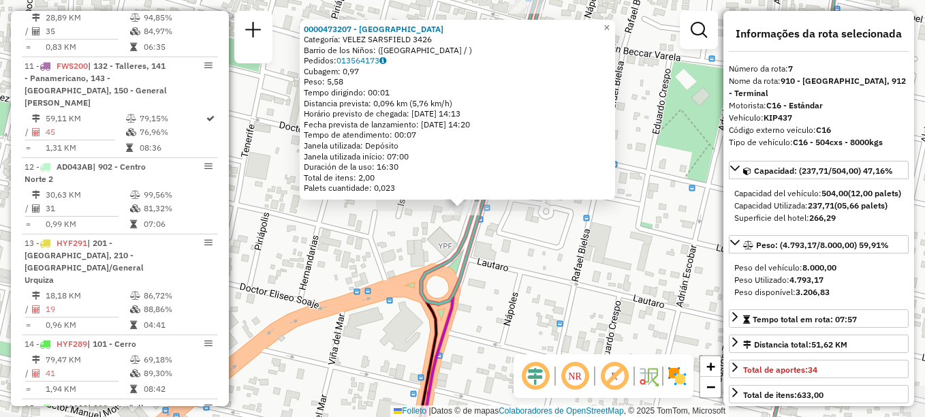
scroll to position [919, 0]
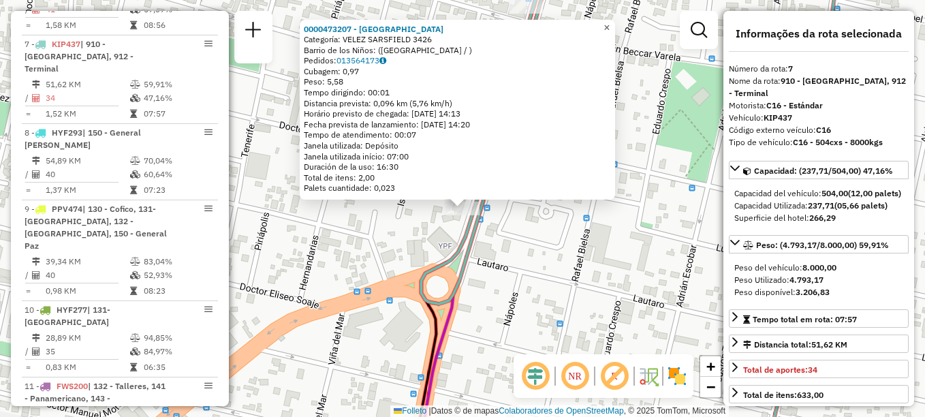
click at [610, 23] on span "×" at bounding box center [607, 28] width 6 height 12
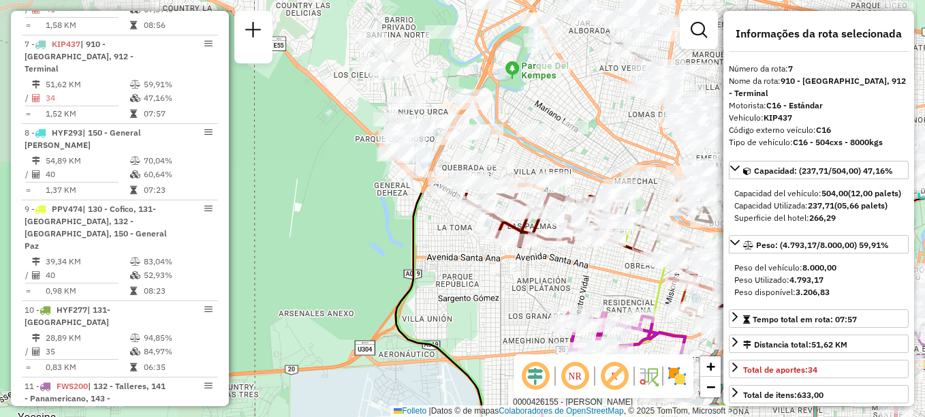
drag, startPoint x: 371, startPoint y: 150, endPoint x: 501, endPoint y: 384, distance: 268.1
click at [501, 384] on div "Rota 18 - Placa KNA117 0000426155 - Lopez Carlos Gustavo Janela de atendimento …" at bounding box center [462, 208] width 925 height 417
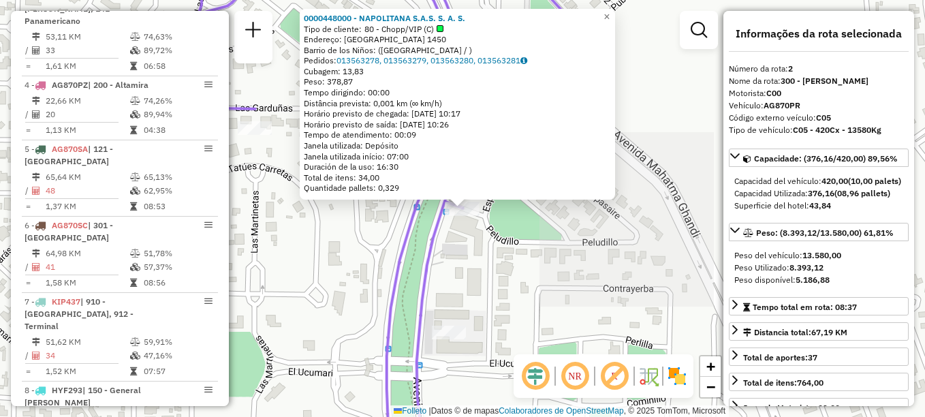
scroll to position [574, 0]
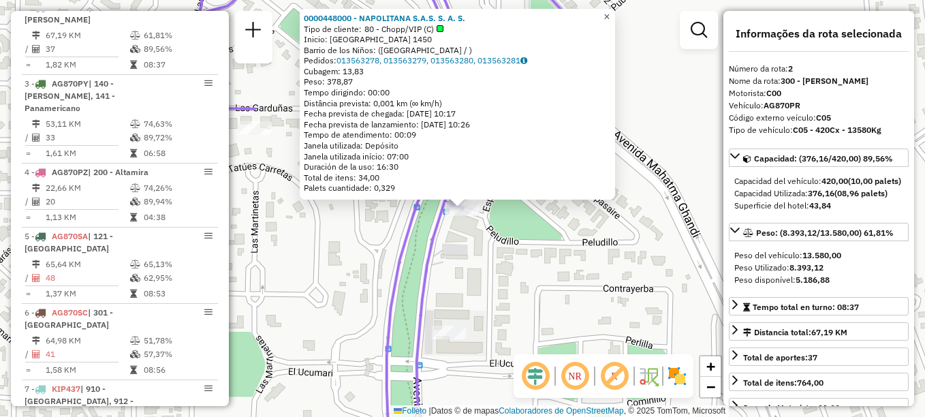
click at [610, 11] on span "×" at bounding box center [607, 17] width 6 height 12
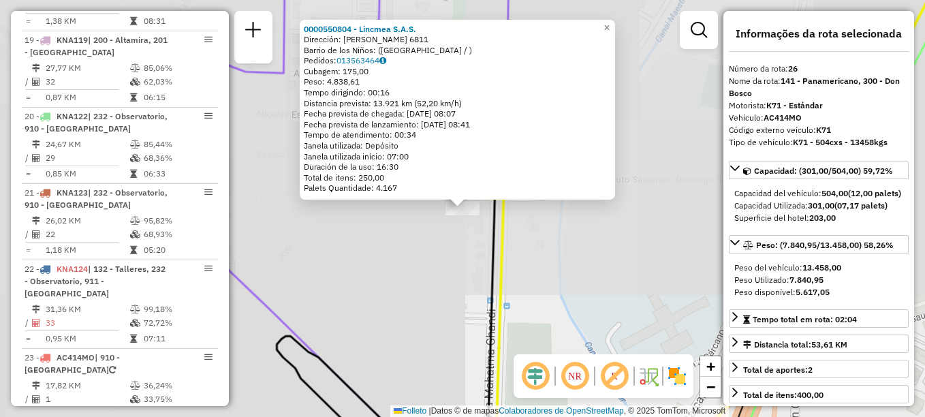
scroll to position [2061, 0]
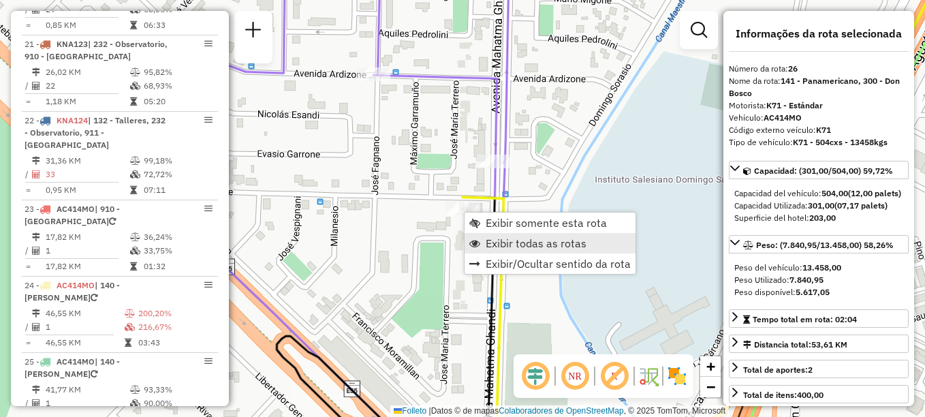
click at [510, 244] on span "Exibir todas as rotas" at bounding box center [536, 243] width 101 height 11
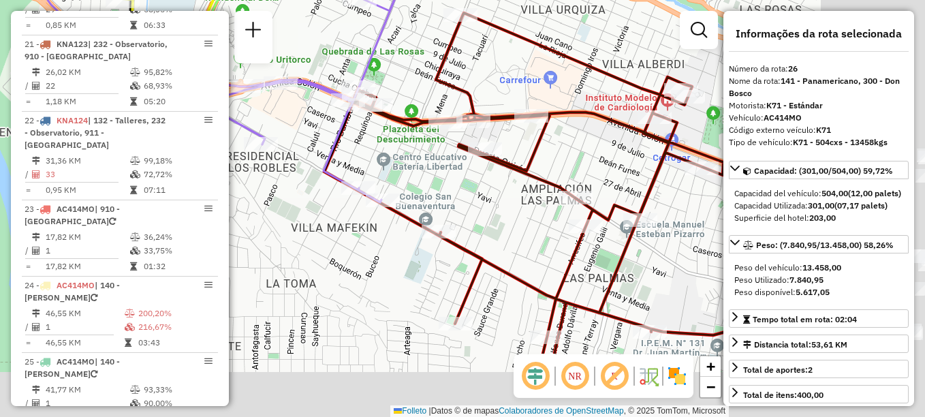
drag, startPoint x: 444, startPoint y: 249, endPoint x: 247, endPoint y: 126, distance: 231.4
click at [246, 127] on div "Janela de atendimento Grade de atendimento Capacidade Transportadoras Veículos …" at bounding box center [462, 208] width 925 height 417
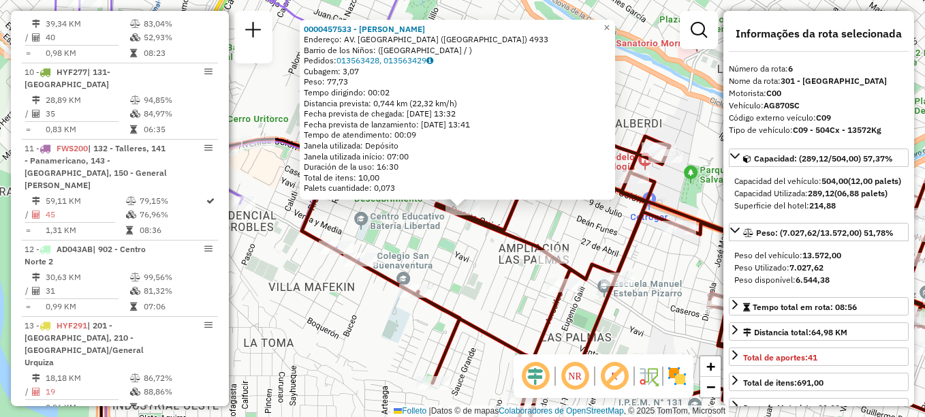
scroll to position [855, 0]
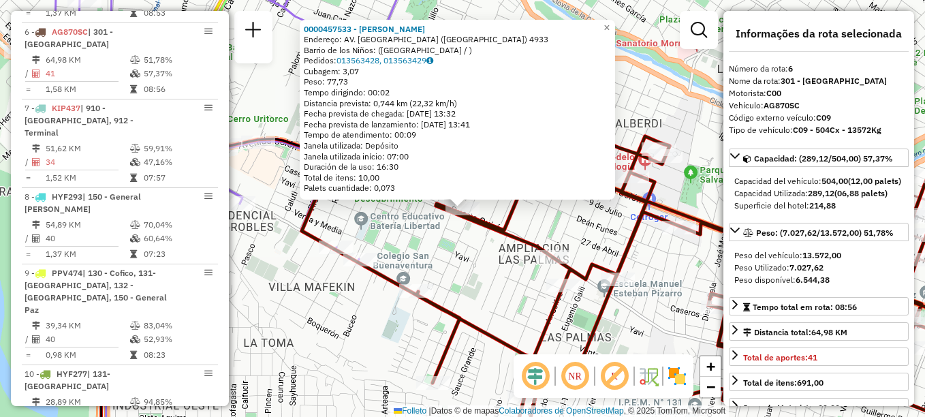
drag, startPoint x: 464, startPoint y: 247, endPoint x: 312, endPoint y: 129, distance: 192.3
click at [314, 131] on div "Rota 6 - Placa AG870SC 0000457533 - Berta Marco Ignacio 0000457533 - Berta Marc…" at bounding box center [462, 208] width 925 height 417
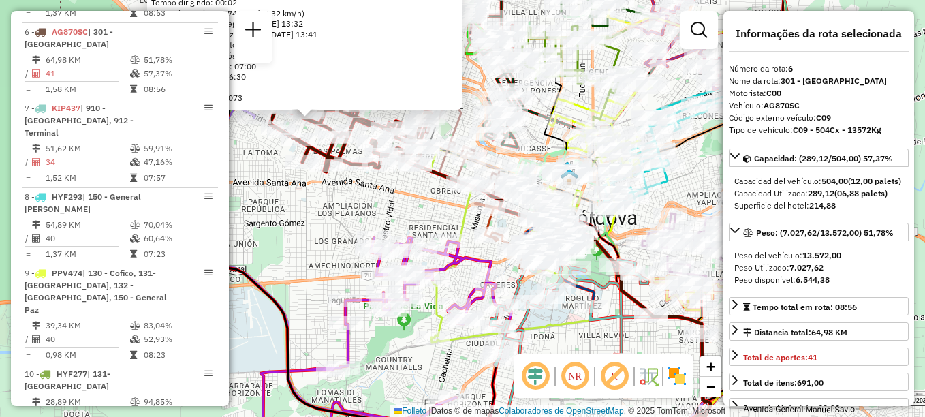
click at [413, 207] on div "0000457533 - Berta Marco Ignacio Endereço: AV. COLON (VILLASOL) 4933 Barrio de …" at bounding box center [462, 208] width 925 height 417
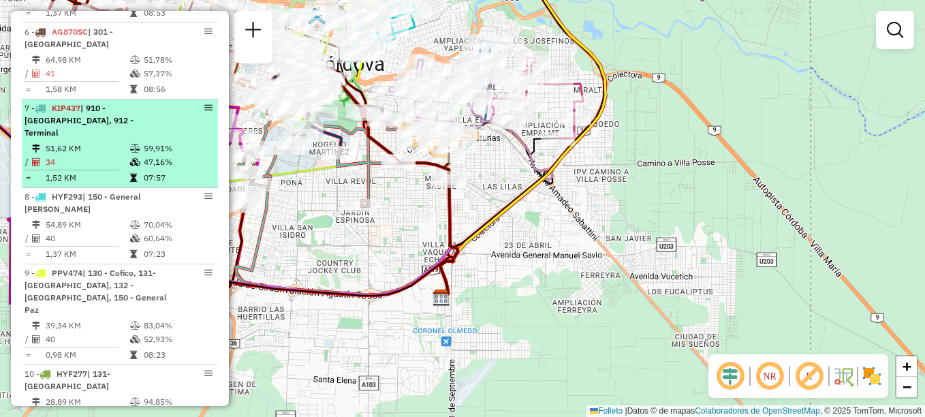
drag, startPoint x: 430, startPoint y: 262, endPoint x: 181, endPoint y: 108, distance: 292.5
click at [181, 108] on hb-router-mapa "Informações da Sessão 1283061 - 26/09/2025 Creación: 25/09/2025 18:02 Depósito:…" at bounding box center [462, 208] width 925 height 417
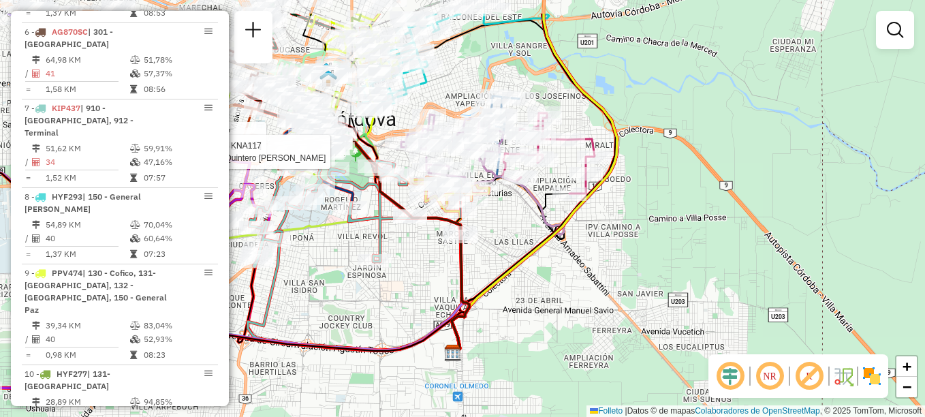
drag, startPoint x: 523, startPoint y: 271, endPoint x: 542, endPoint y: 344, distance: 75.4
click at [542, 344] on div "Rota 18 - Placa KNA117 0000432702 - Fradeja Elida Gabriela Rota 18 - Placa KNA1…" at bounding box center [462, 208] width 925 height 417
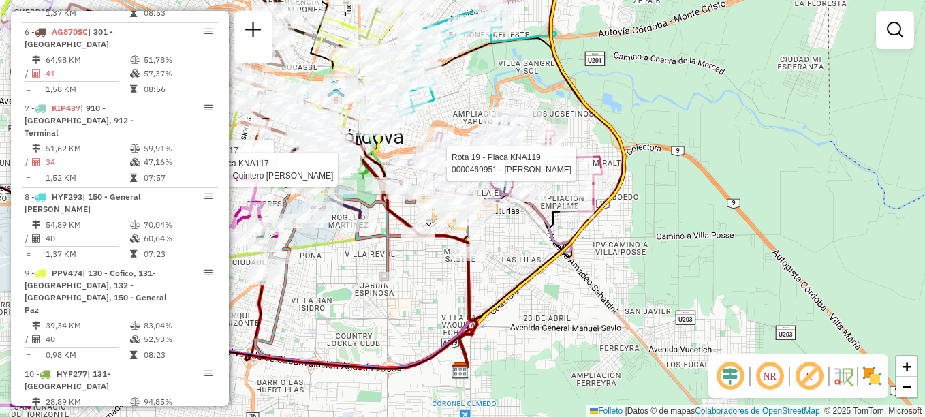
select select "**********"
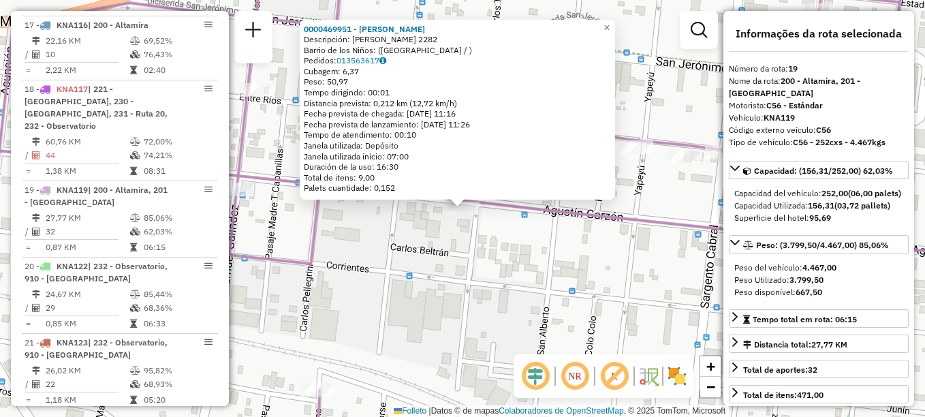
scroll to position [1810, 0]
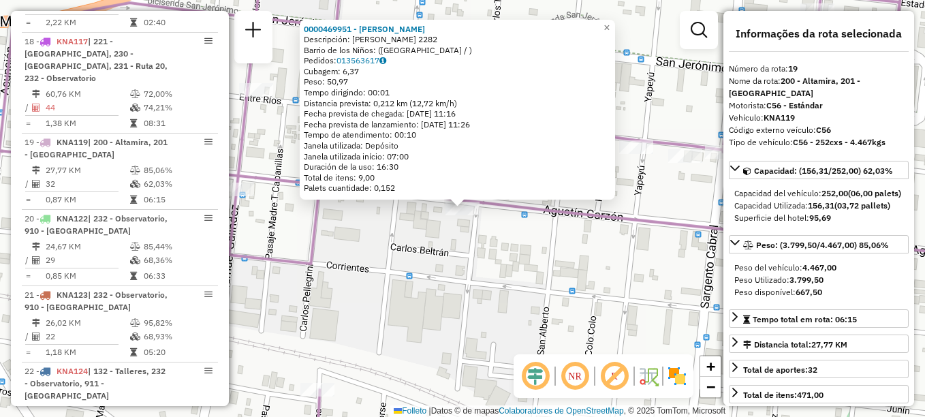
click at [510, 232] on div "0000469951 - Abba García Julián Descripción: AGUSTIN GARZON 2282 Barrio de los …" at bounding box center [462, 208] width 925 height 417
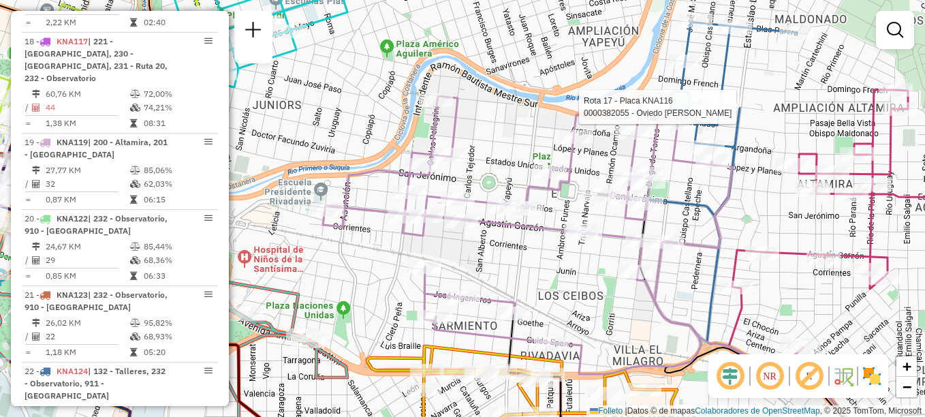
select select "**********"
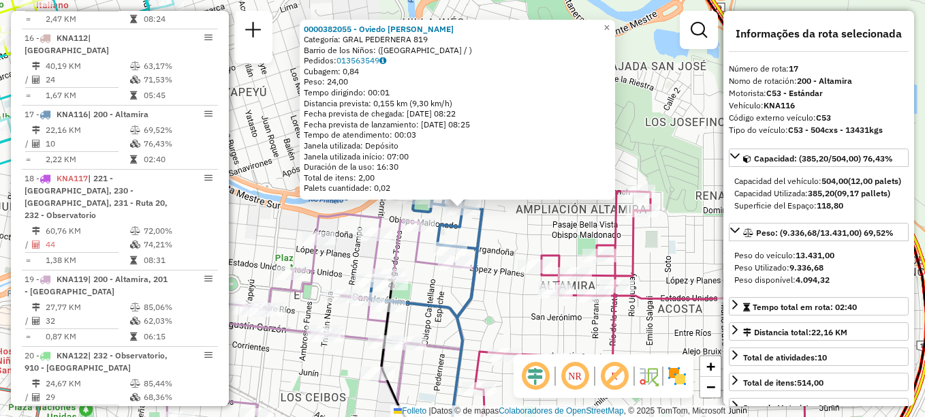
scroll to position [1657, 0]
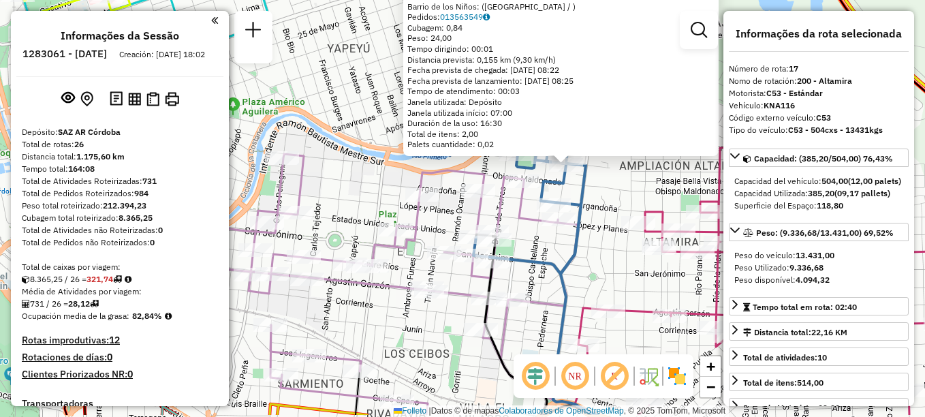
select select "**********"
click at [398, 31] on div "0000382055 - Oviedo Ivana Teresa Categoría: GRAL PEDERNERA 819 Barrio de los Ni…" at bounding box center [462, 208] width 925 height 417
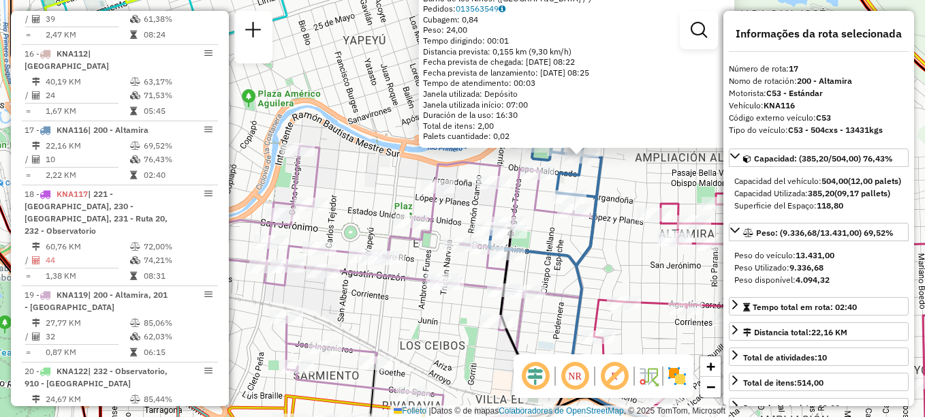
click at [386, 44] on div "0000382055 - Oviedo [PERSON_NAME]: GRAL PEDERNERA 819 Barrio de los Niños: ([GE…" at bounding box center [462, 208] width 925 height 417
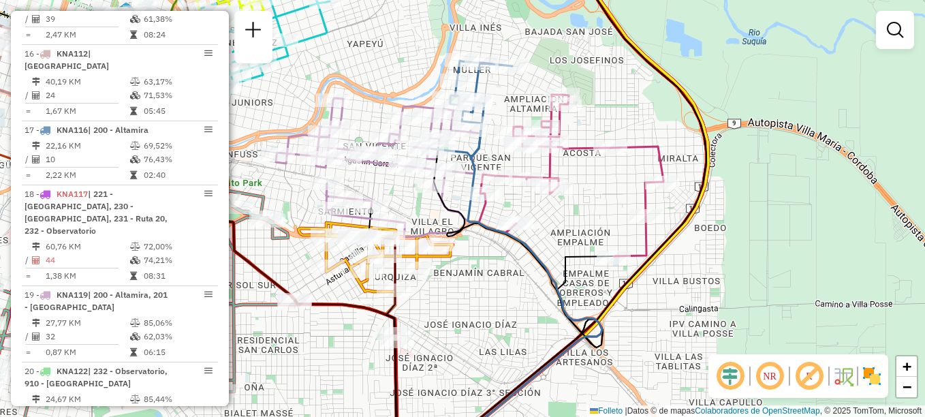
drag, startPoint x: 412, startPoint y: 322, endPoint x: 734, endPoint y: 358, distance: 324.3
click at [734, 358] on hb-router-mapa "Informações da Sessão 1283061 - [DATE] Creación: [DATE] 18:02 Depósito: SAZ AR …" at bounding box center [462, 208] width 925 height 417
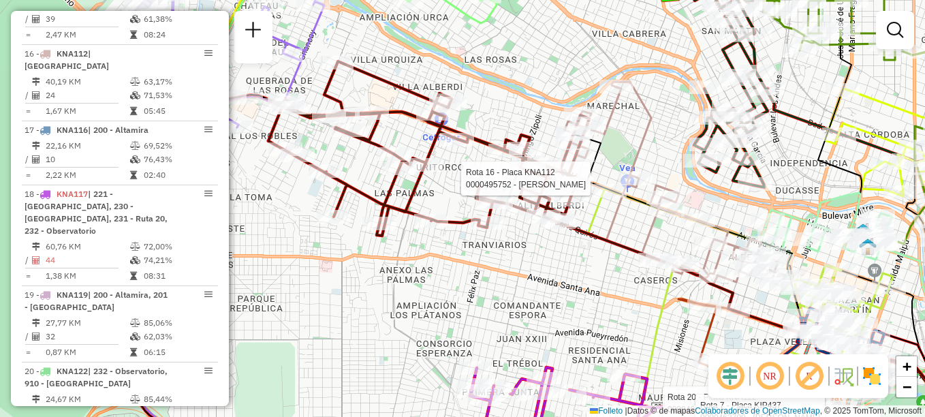
select select "**********"
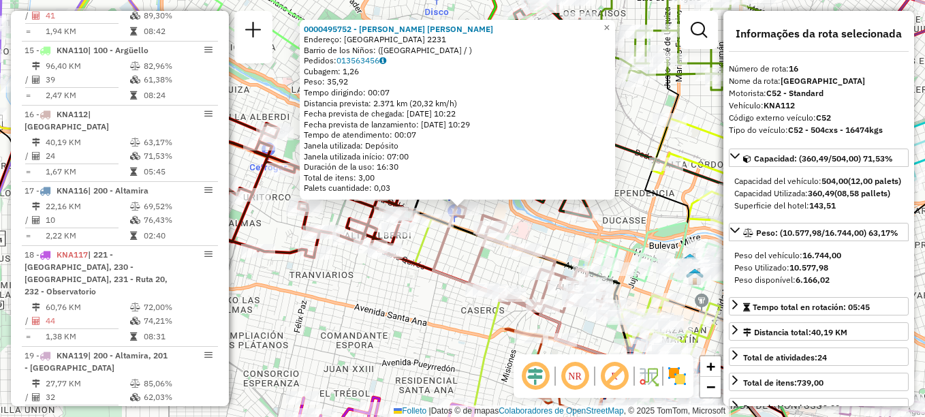
scroll to position [1593, 0]
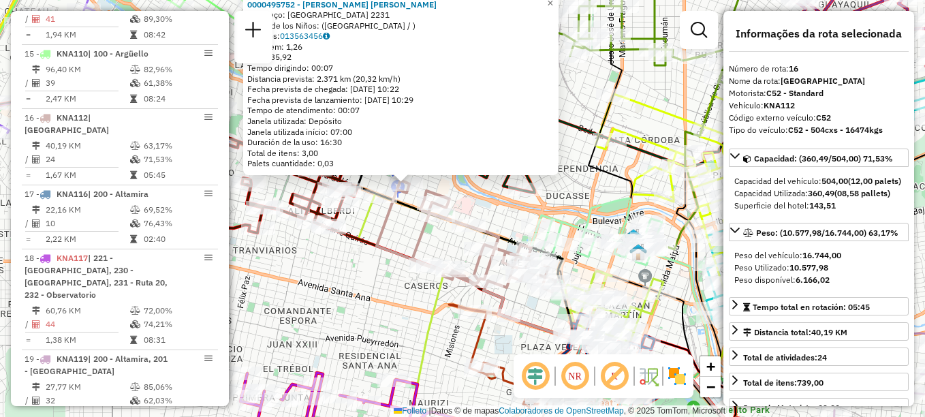
drag, startPoint x: 430, startPoint y: 303, endPoint x: 363, endPoint y: 275, distance: 72.8
click at [363, 275] on div "0000495752 - Juárez Linares Alejandro Eloy Endereço: LA RIOJA 2231 Barrio de lo…" at bounding box center [462, 208] width 925 height 417
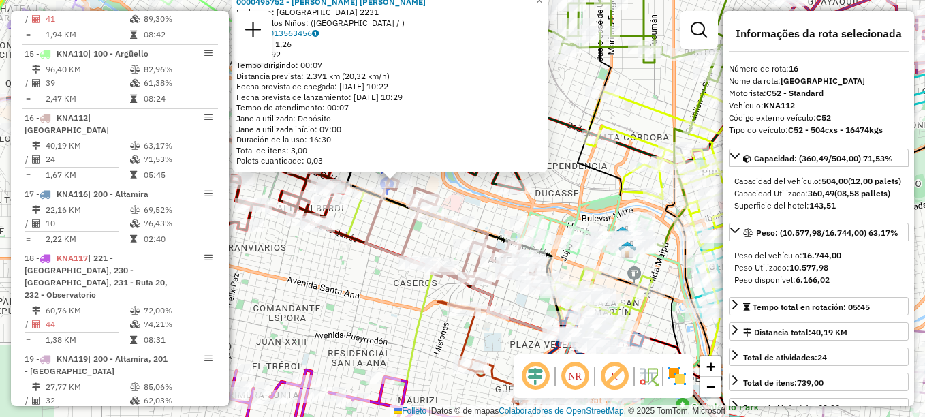
click at [365, 273] on div "0000495752 - Juárez Linares Alejandro Eloy Endereço: LA RIOJA 2231 Barrio de lo…" at bounding box center [462, 208] width 925 height 417
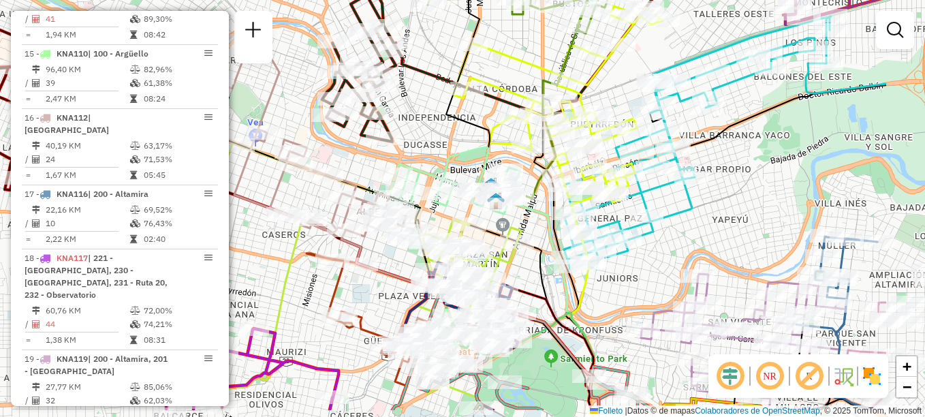
drag, startPoint x: 371, startPoint y: 300, endPoint x: 296, endPoint y: 263, distance: 82.9
click at [296, 263] on icon at bounding box center [368, 276] width 305 height 268
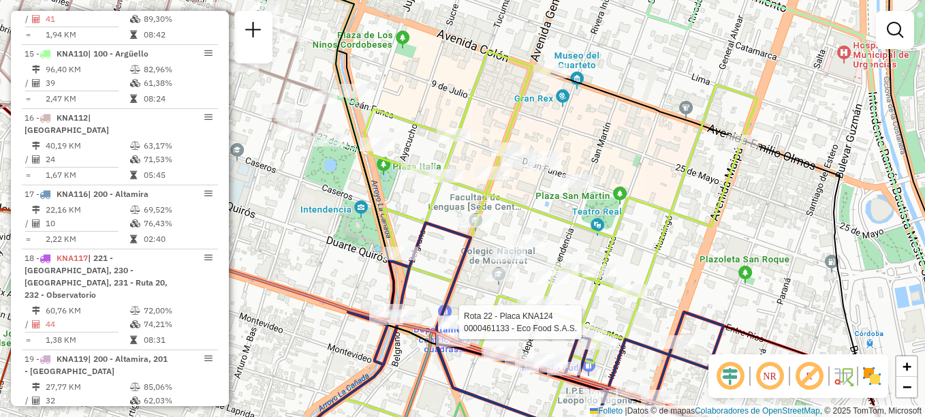
select select "**********"
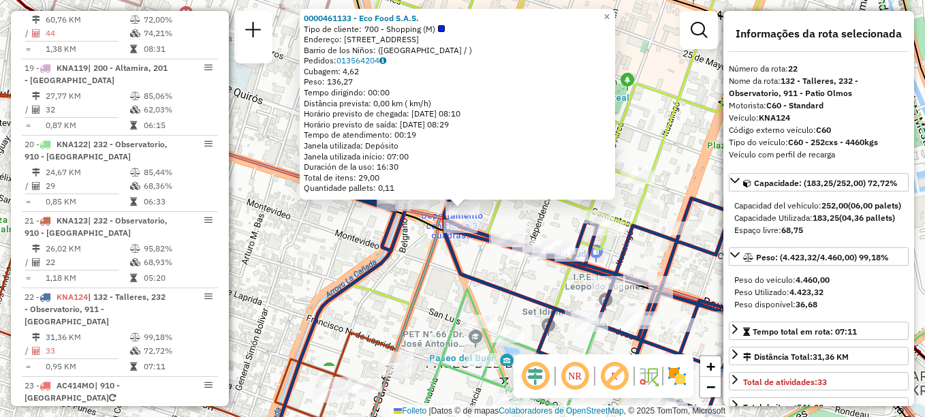
scroll to position [2039, 0]
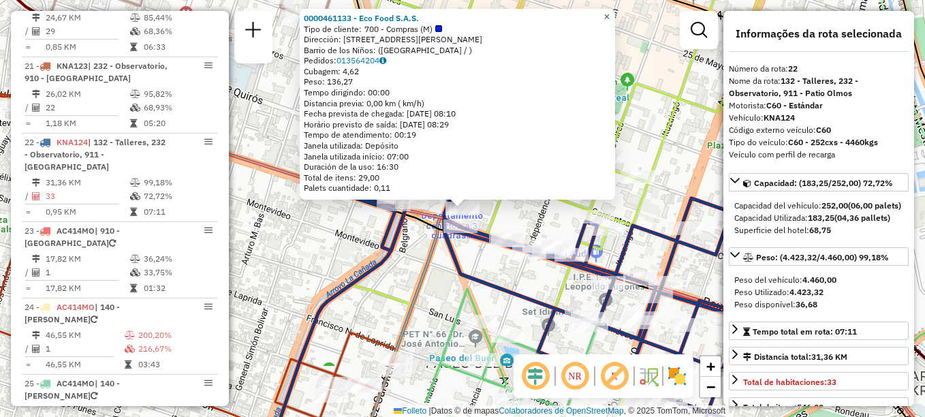
click at [610, 14] on span "×" at bounding box center [607, 17] width 6 height 12
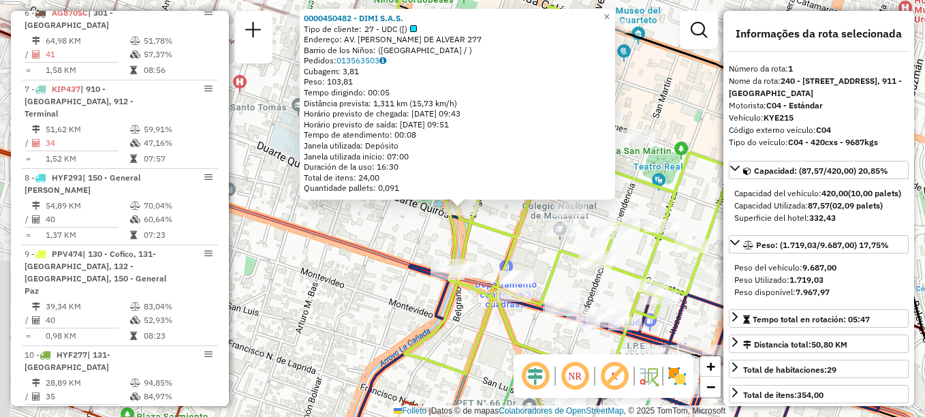
scroll to position [485, 0]
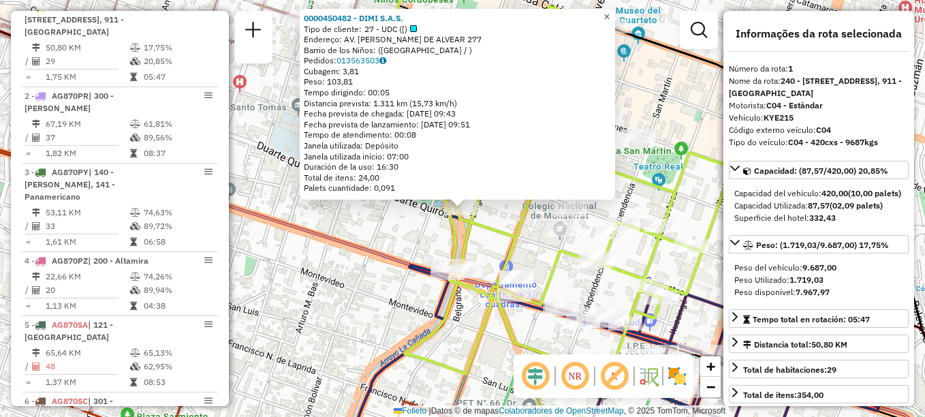
click at [610, 11] on span "×" at bounding box center [607, 17] width 6 height 12
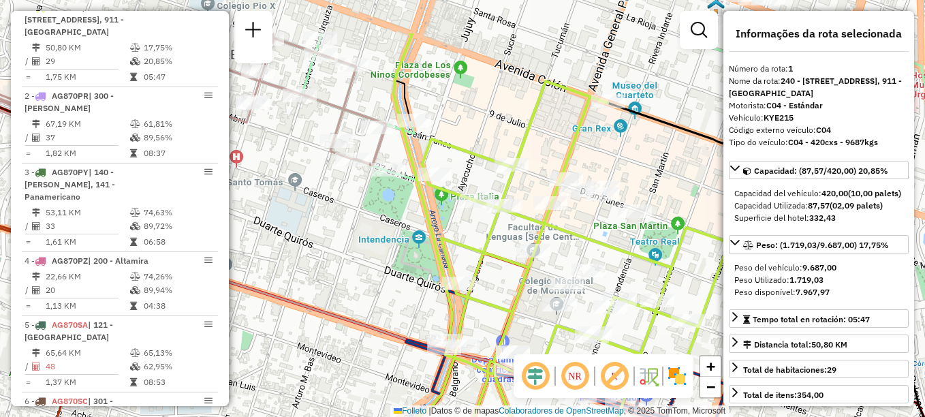
drag, startPoint x: 550, startPoint y: 174, endPoint x: 559, endPoint y: 265, distance: 91.8
click at [559, 265] on icon at bounding box center [360, 242] width 912 height 419
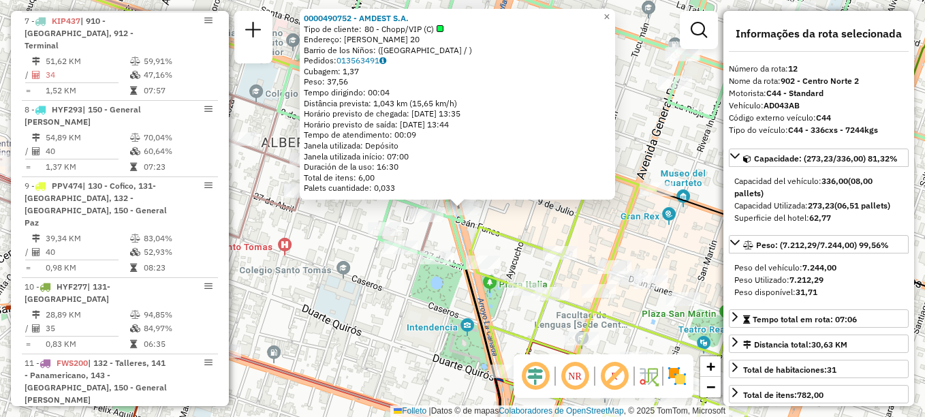
scroll to position [1312, 0]
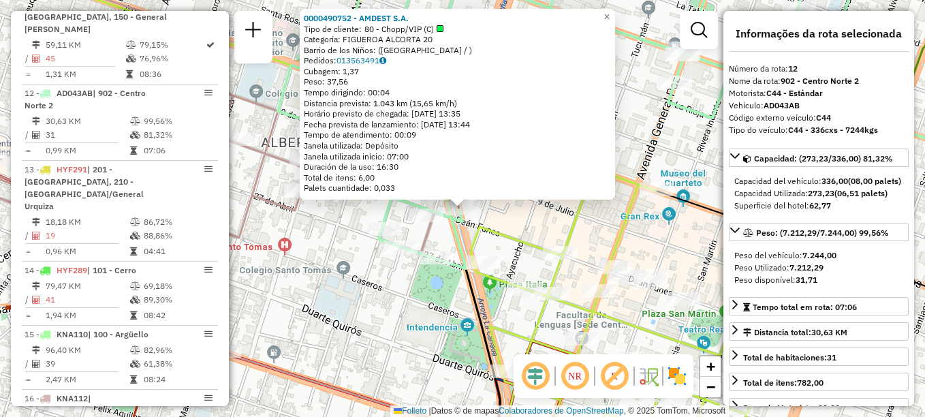
click at [613, 225] on div "0000490752 - AMDEST S.A. Tipo de cliente: 80 - Chopp/VIP (C) Categoría: FIGUERO…" at bounding box center [462, 208] width 925 height 417
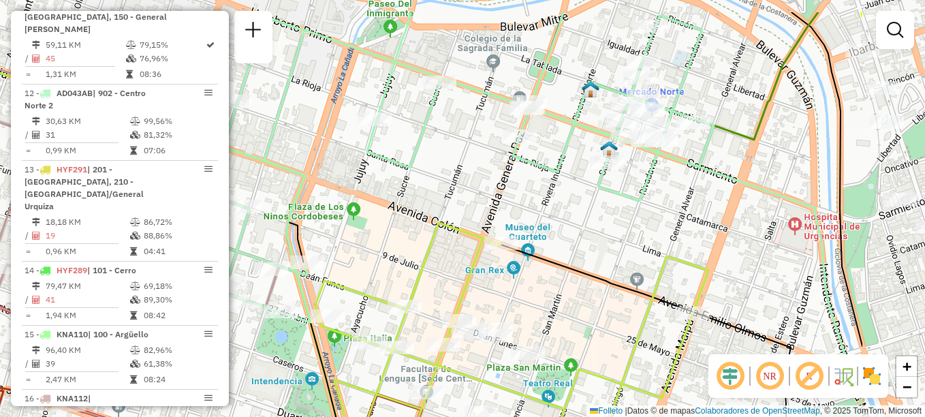
drag, startPoint x: 613, startPoint y: 226, endPoint x: 451, endPoint y: 291, distance: 174.2
click at [451, 291] on div "Janela de atendimento Grade de atendimento Capacidade Transportadoras Veículos …" at bounding box center [462, 208] width 925 height 417
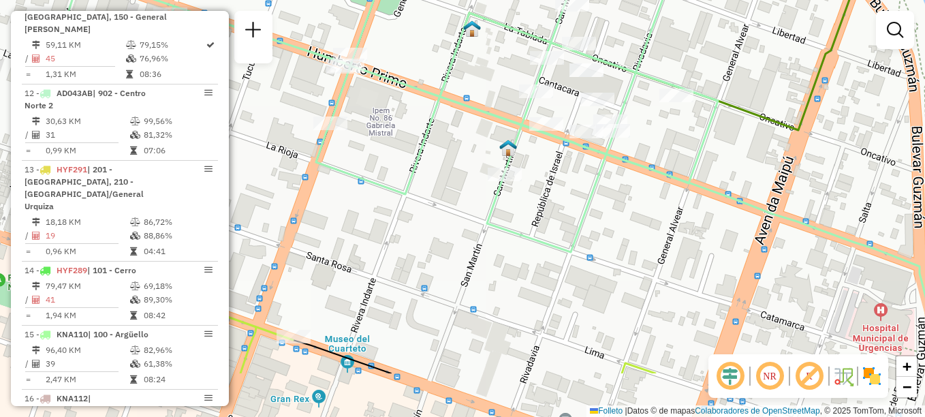
drag, startPoint x: 680, startPoint y: 256, endPoint x: 606, endPoint y: 135, distance: 142.2
click at [606, 135] on div "Janela de atendimento Grade de atendimento Capacidade Transportadoras Veículos …" at bounding box center [462, 208] width 925 height 417
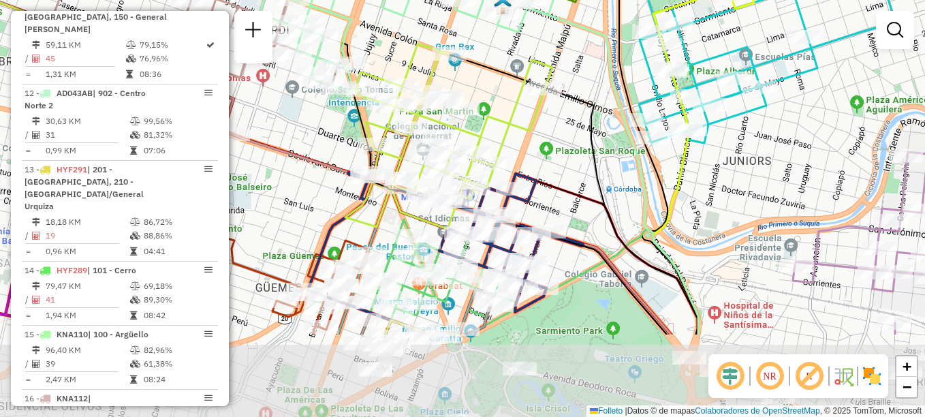
drag, startPoint x: 559, startPoint y: 232, endPoint x: 496, endPoint y: 108, distance: 139.3
click at [496, 108] on div "Janela de atendimento Grade de atendimento Capacidade Transportadoras Veículos …" at bounding box center [462, 208] width 925 height 417
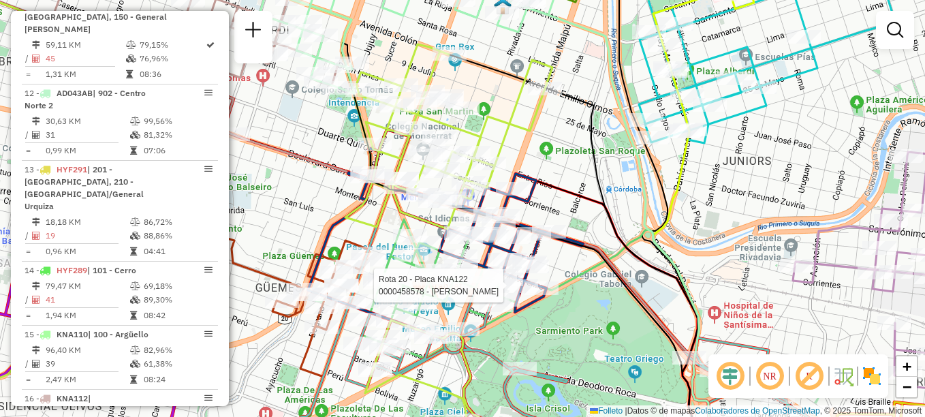
select select "**********"
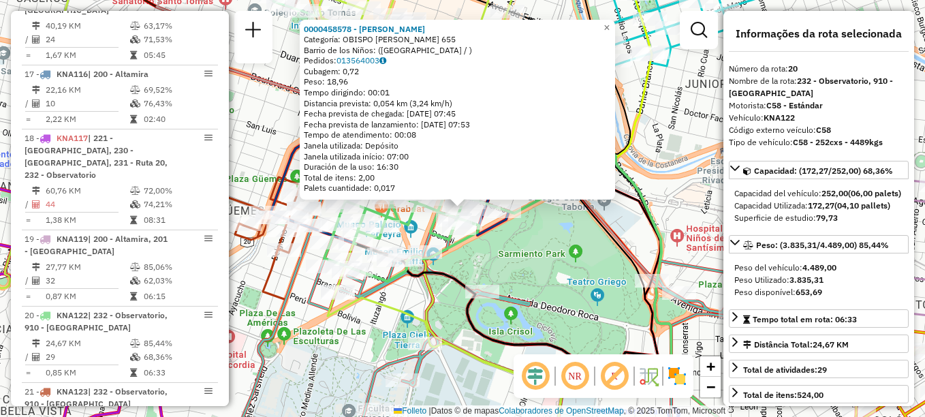
scroll to position [1886, 0]
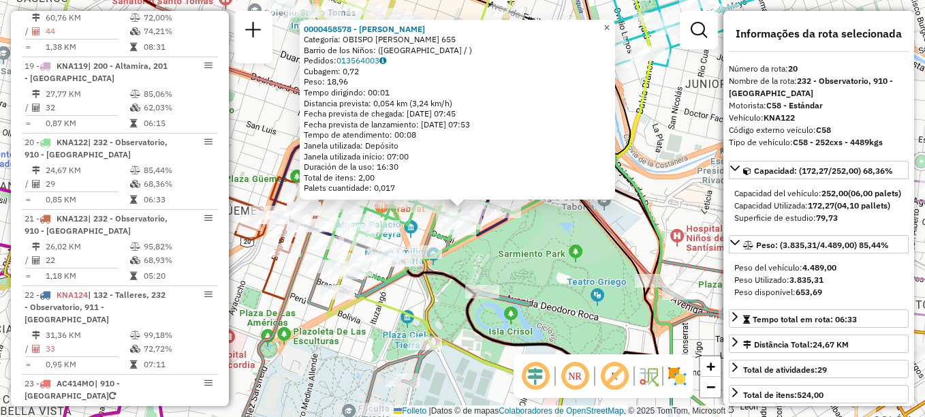
click at [610, 22] on span "×" at bounding box center [607, 28] width 6 height 12
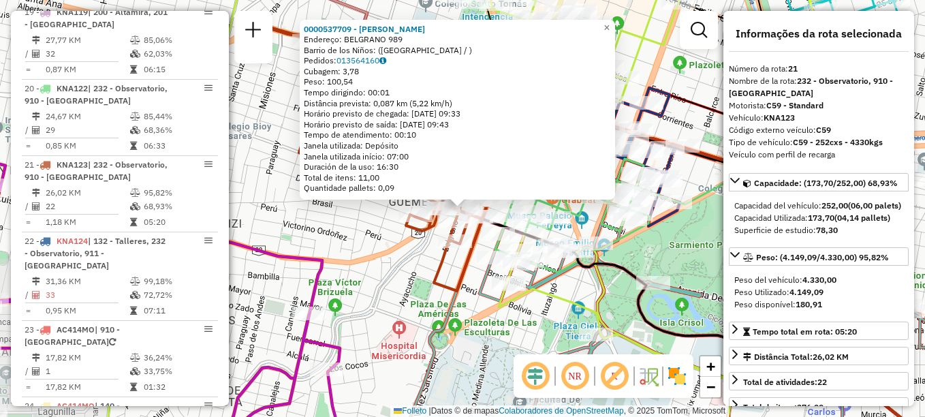
scroll to position [1963, 0]
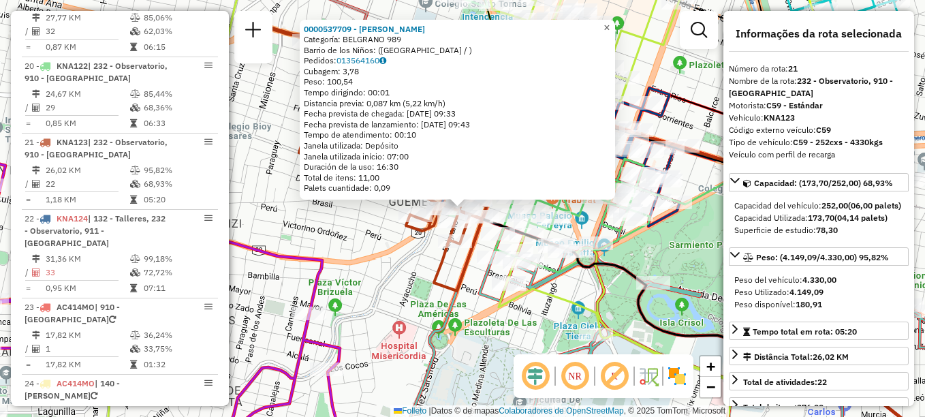
click at [610, 25] on span "×" at bounding box center [607, 28] width 6 height 12
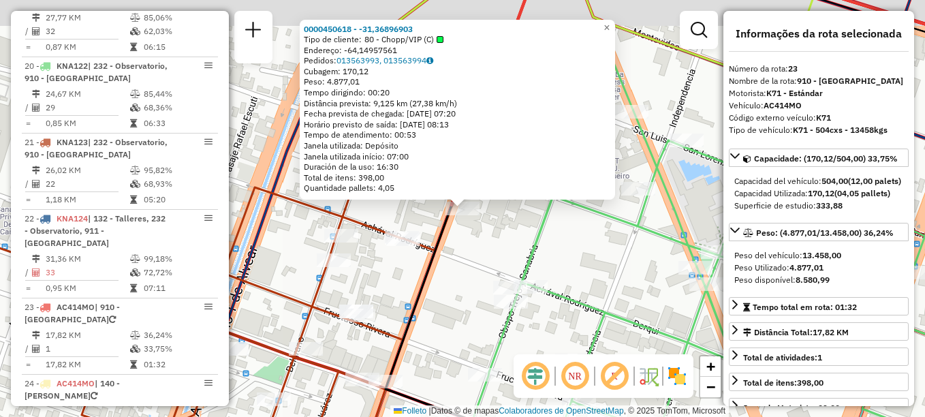
scroll to position [2061, 0]
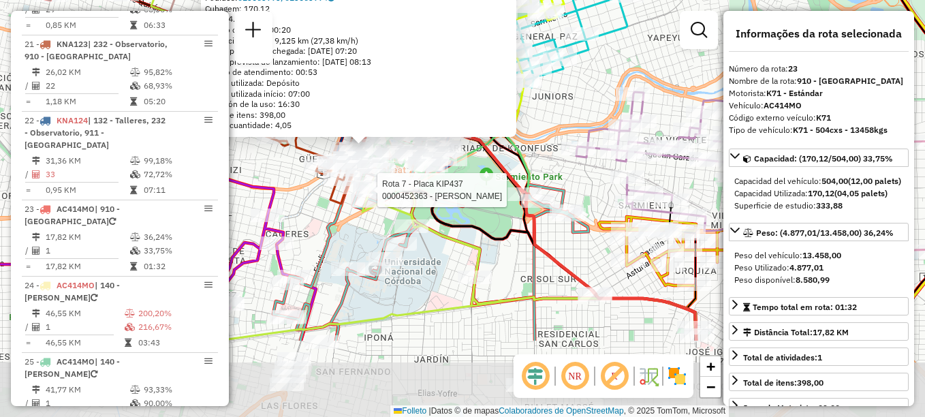
drag, startPoint x: 472, startPoint y: 317, endPoint x: 390, endPoint y: 199, distance: 143.5
click at [390, 197] on div at bounding box center [373, 190] width 34 height 14
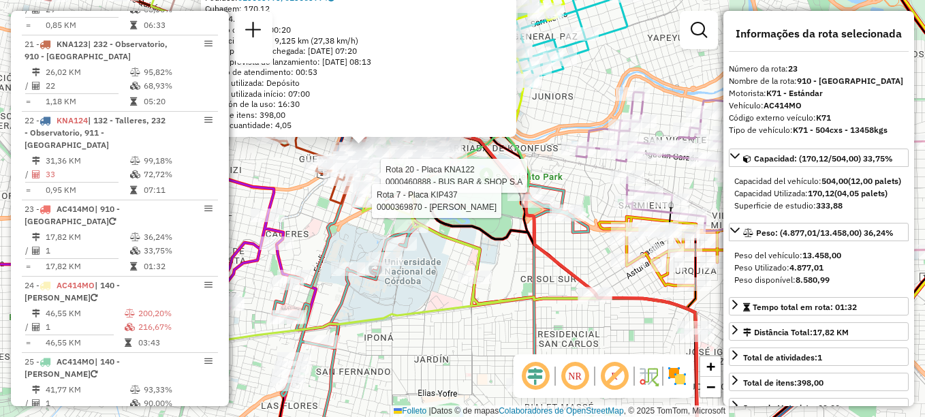
click at [410, 305] on div "Rota 20 - Placa KNA122 0000460888 - BUS BAR & SHOP S.A Rota 7 - Placa KIP437 00…" at bounding box center [462, 208] width 925 height 417
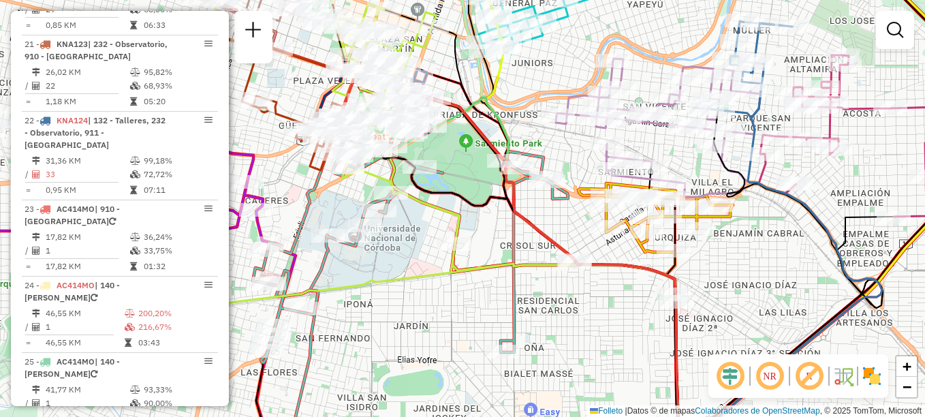
drag, startPoint x: 435, startPoint y: 350, endPoint x: 410, endPoint y: 314, distance: 43.7
click at [410, 314] on div "Janela de atendimento Grade de atendimento Capacidade Transportadoras Veículos …" at bounding box center [462, 208] width 925 height 417
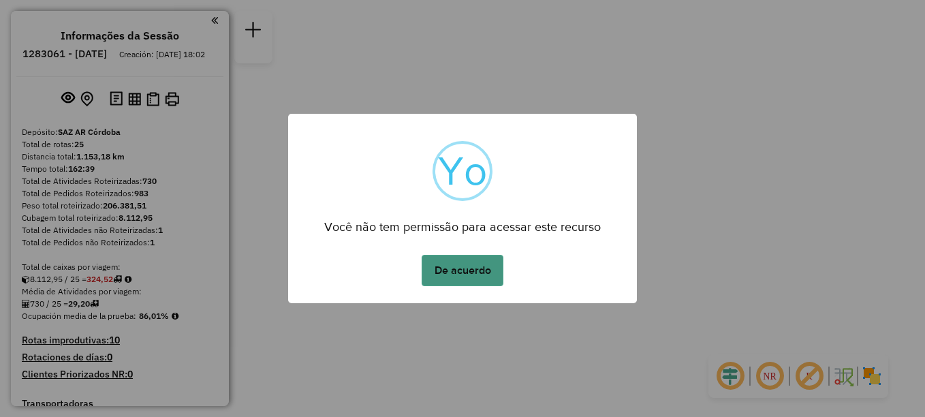
click at [491, 275] on button "De acuerdo" at bounding box center [463, 270] width 82 height 31
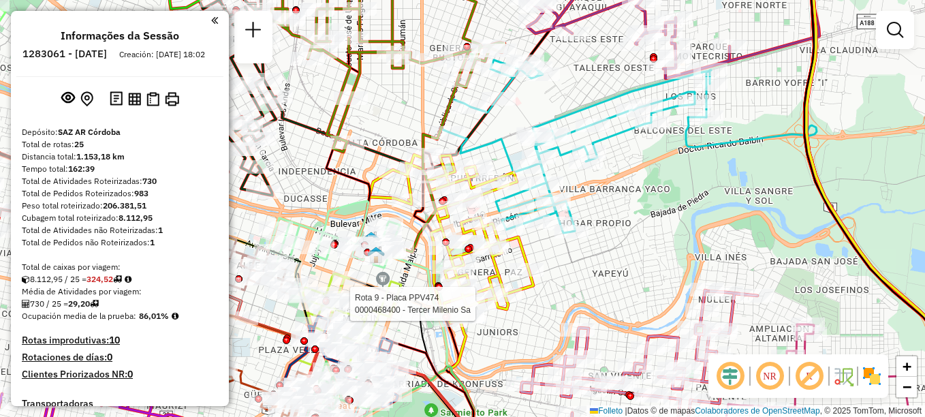
select select "**********"
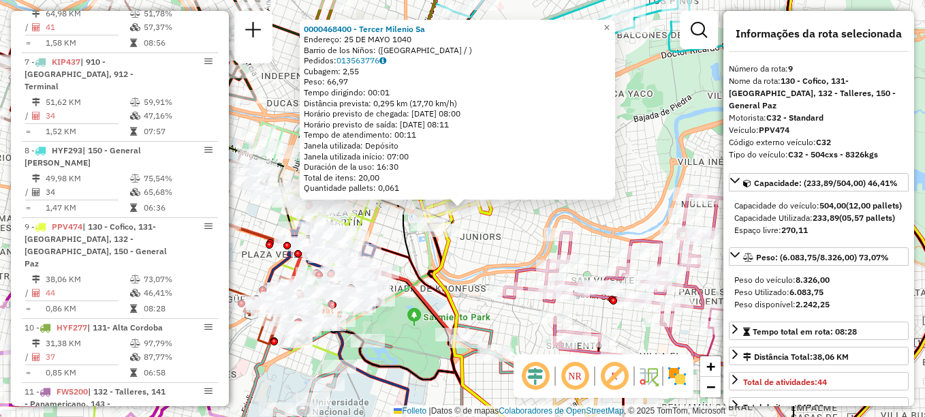
scroll to position [1059, 0]
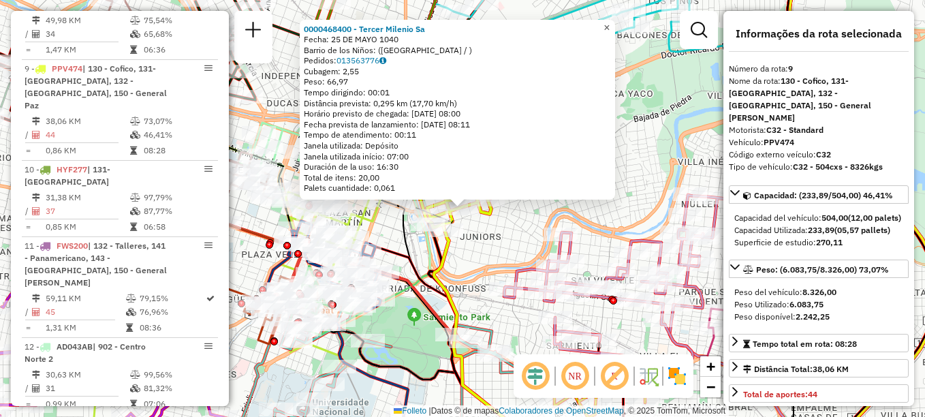
click at [610, 24] on span "×" at bounding box center [607, 28] width 6 height 12
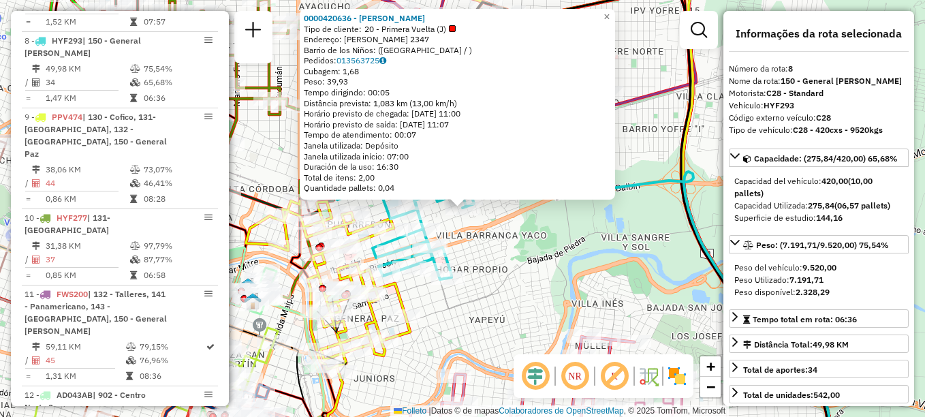
scroll to position [995, 0]
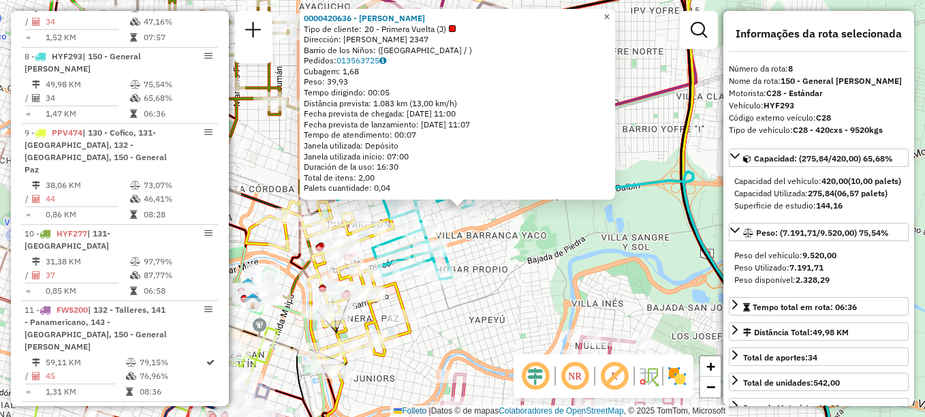
click at [610, 12] on span "×" at bounding box center [607, 17] width 6 height 12
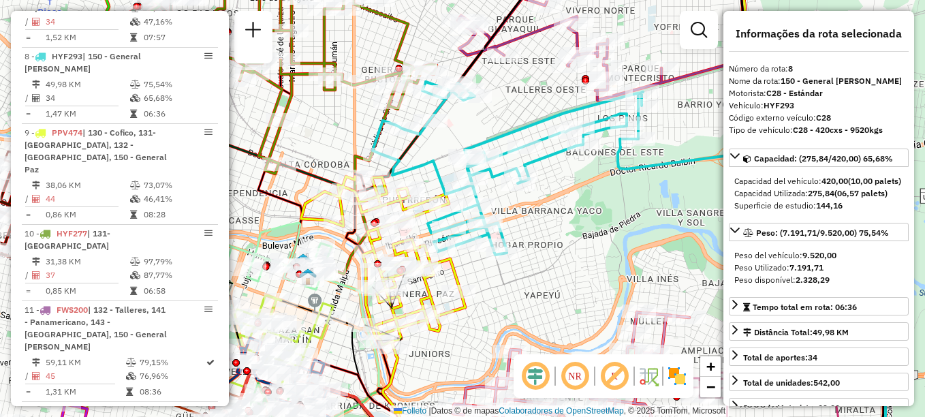
drag, startPoint x: 432, startPoint y: 160, endPoint x: 487, endPoint y: 136, distance: 60.4
click at [487, 136] on icon at bounding box center [508, 168] width 271 height 173
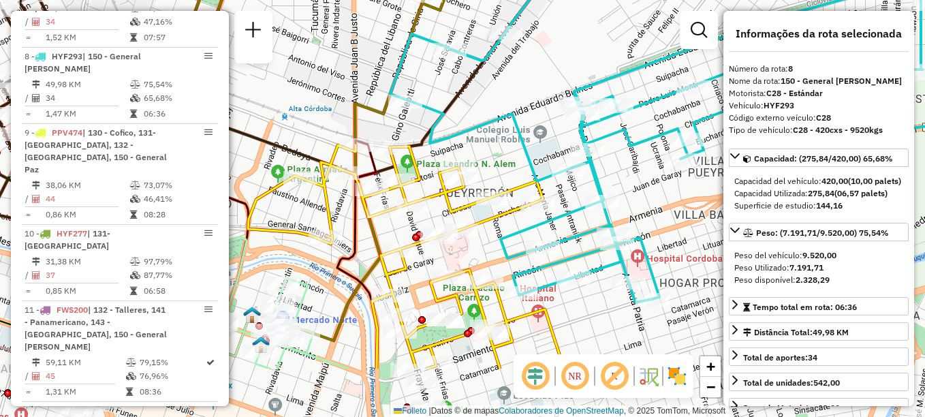
drag, startPoint x: 453, startPoint y: 147, endPoint x: 540, endPoint y: 57, distance: 125.3
click at [540, 57] on div "Janela de atendimento Grade de atendimento Capacidade Transportadoras Veículos …" at bounding box center [462, 208] width 925 height 417
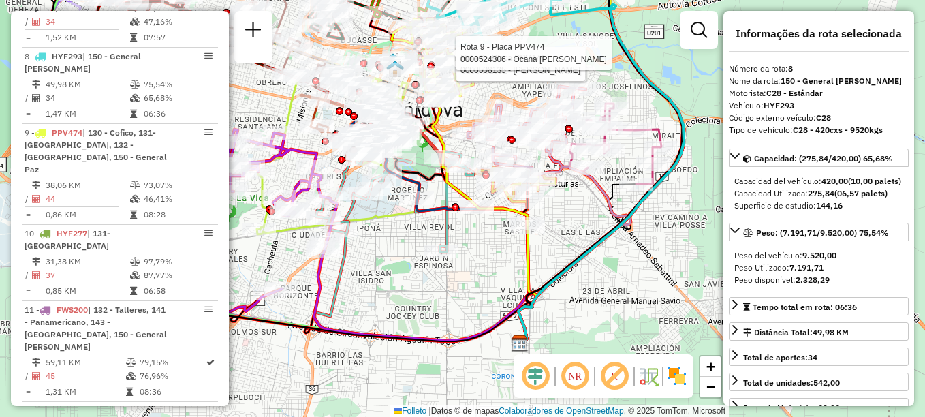
click at [579, 236] on div "Rota 9 - Placa PPV474 0000462692 - Deluca Yanina Rota 9 - Placa PPV474 00005081…" at bounding box center [462, 208] width 925 height 417
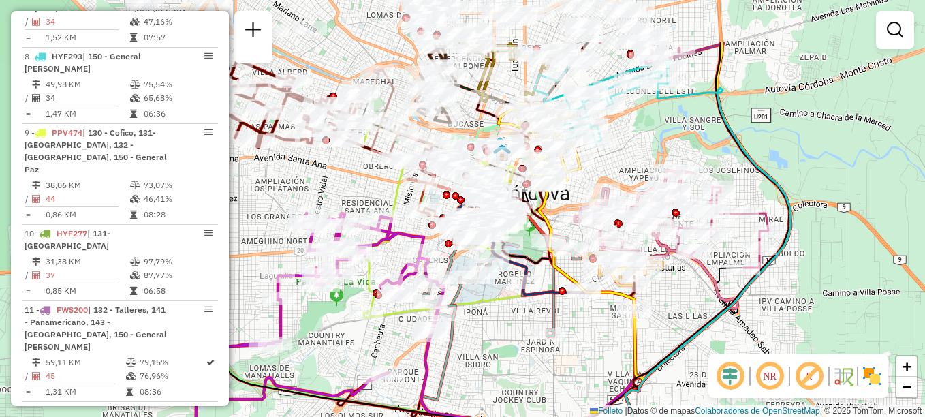
drag, startPoint x: 399, startPoint y: 298, endPoint x: 506, endPoint y: 382, distance: 135.9
click at [506, 382] on div "Janela de atendimento Grade de atendimento Capacidade Transportadoras Veículos …" at bounding box center [462, 208] width 925 height 417
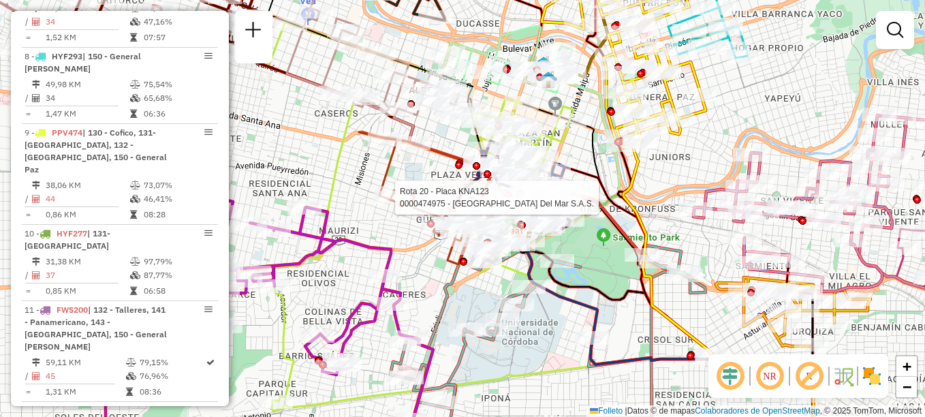
select select "**********"
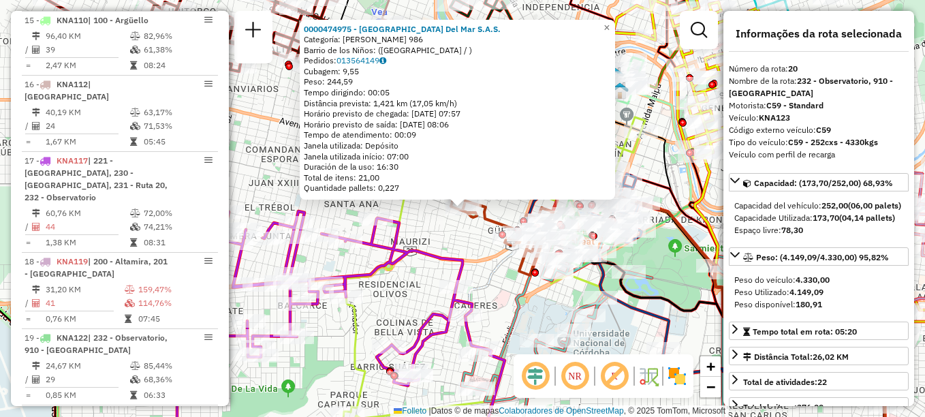
scroll to position [1898, 0]
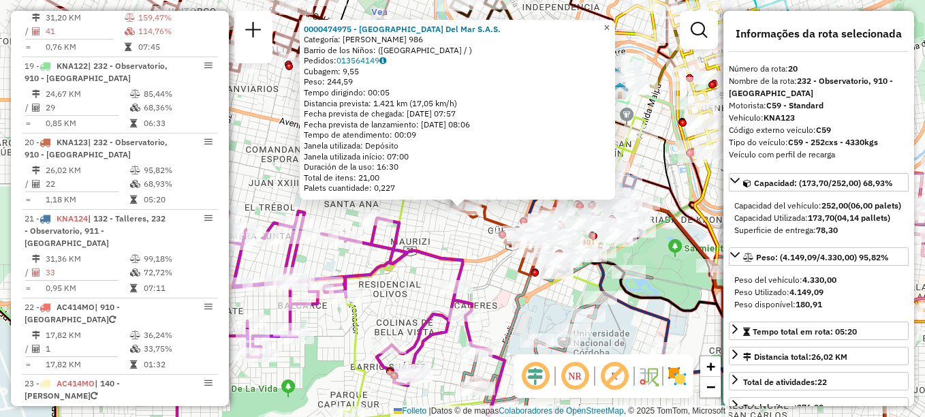
drag, startPoint x: 613, startPoint y: 17, endPoint x: 619, endPoint y: 25, distance: 9.3
click at [610, 22] on span "×" at bounding box center [607, 28] width 6 height 12
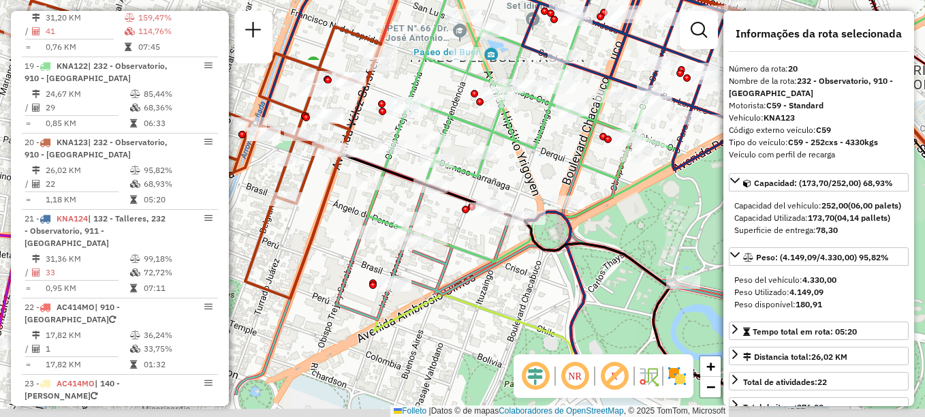
drag, startPoint x: 560, startPoint y: 216, endPoint x: 553, endPoint y: 112, distance: 104.5
click at [553, 112] on div "Janela de atendimento Grade de atendimento Capacidade Transportadoras Veículos …" at bounding box center [462, 208] width 925 height 417
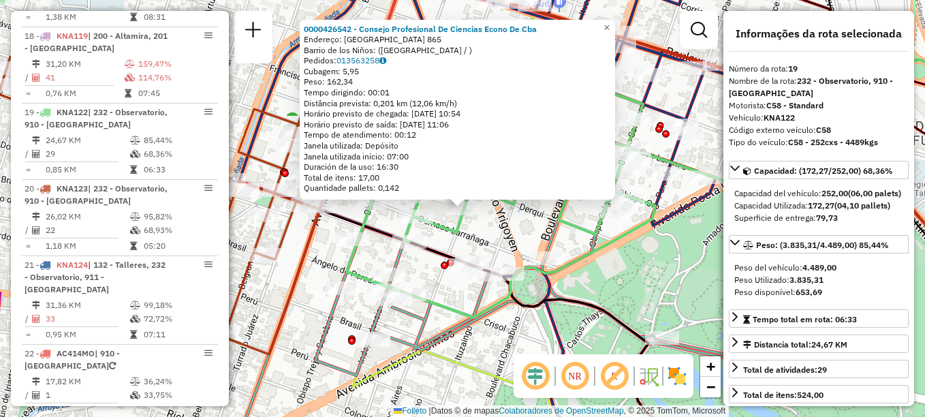
scroll to position [1822, 0]
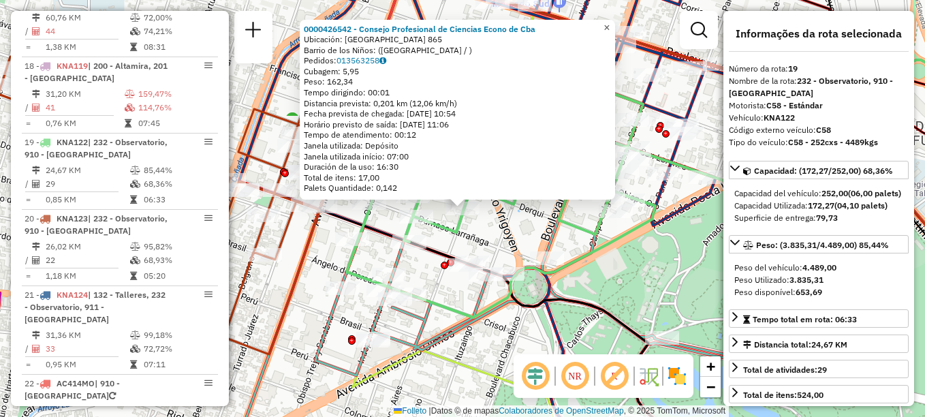
click at [610, 25] on span "×" at bounding box center [607, 28] width 6 height 12
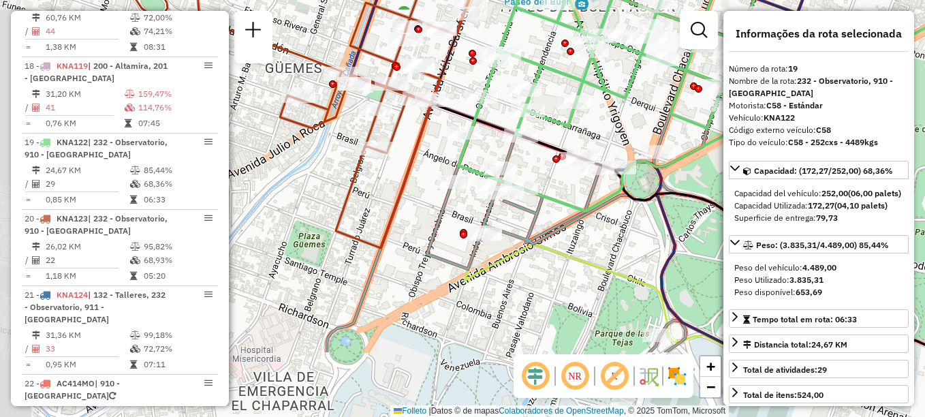
drag, startPoint x: 529, startPoint y: 72, endPoint x: 641, endPoint y: -35, distance: 154.2
click at [641, 0] on html "Aguarde... Pop-up bloqueado! Seu navegador bloqueou automáticamente a abertura …" at bounding box center [462, 208] width 925 height 417
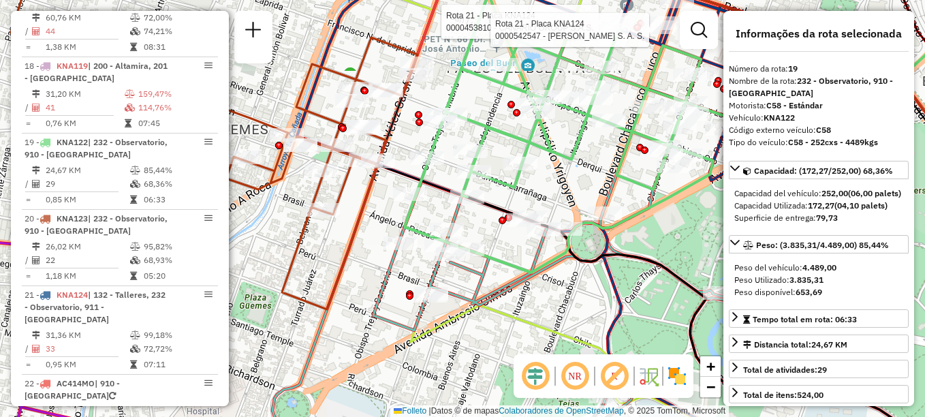
drag, startPoint x: 356, startPoint y: 48, endPoint x: 384, endPoint y: 19, distance: 40.0
click at [384, 19] on div "Rota 21 - Placa KNA124 0000453810 - CANARIO GROUP S.A.S. Rota 21 - Placa KNA124…" at bounding box center [462, 208] width 925 height 417
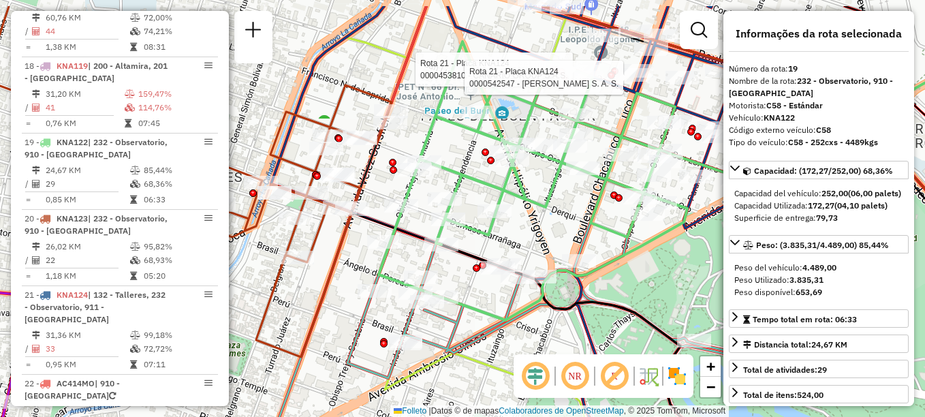
drag, startPoint x: 555, startPoint y: 217, endPoint x: 538, endPoint y: 255, distance: 41.2
click at [538, 255] on div "Rota 21 - Placa KNA124 0000453810 - CANARIO GROUP S.A.S. Rota 21 - Placa KNA124…" at bounding box center [462, 208] width 925 height 417
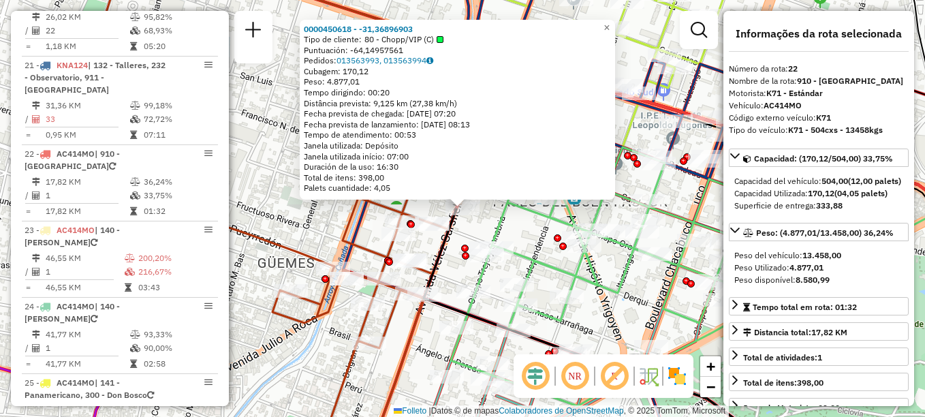
scroll to position [2063, 0]
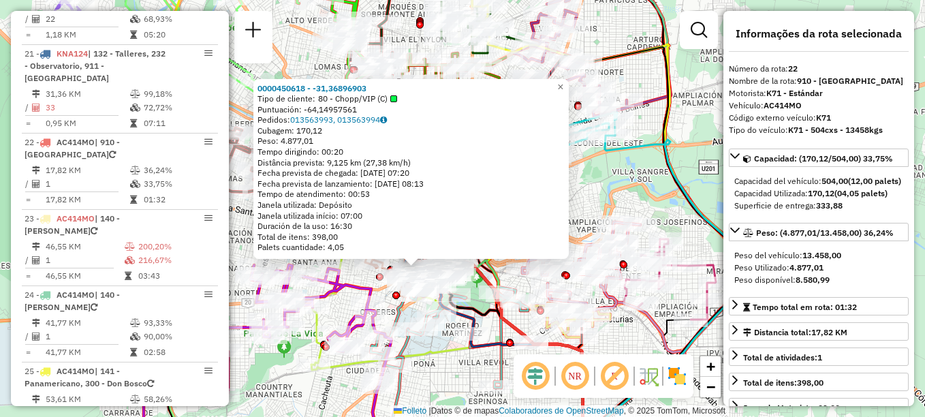
click at [619, 198] on div "0000450618 - -31,36896903 Tipo de cliente: 80 - Chopp/VIP (C) Puntuación: -64,1…" at bounding box center [462, 208] width 925 height 417
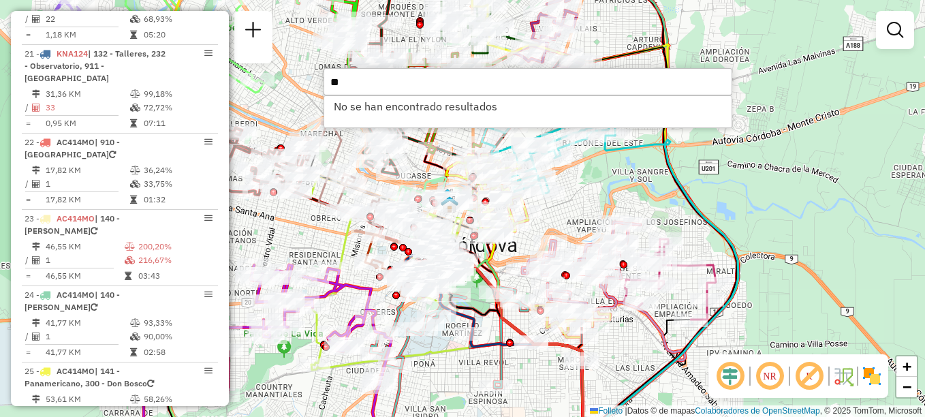
type input "*"
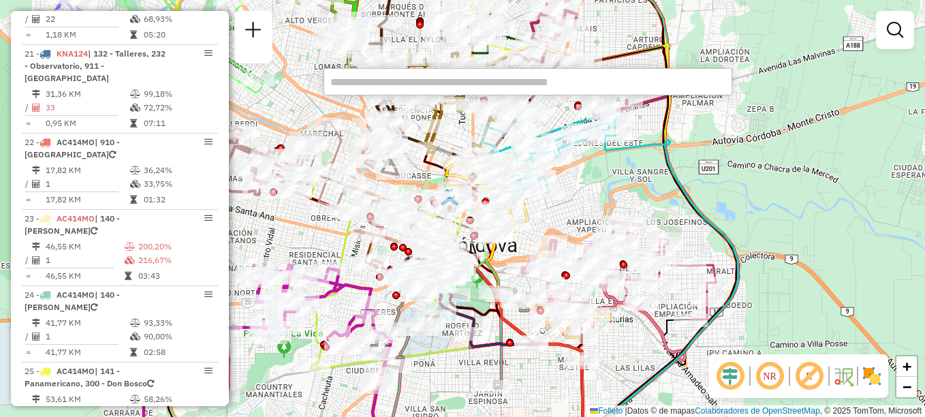
click at [765, 197] on div "Janela de atendimento Grade de atendimento Capacidade Transportadoras Veículos …" at bounding box center [462, 208] width 925 height 417
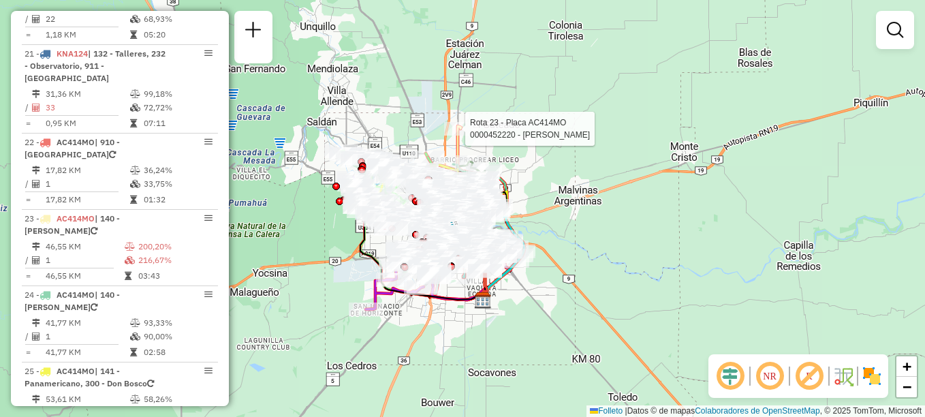
select select "**********"
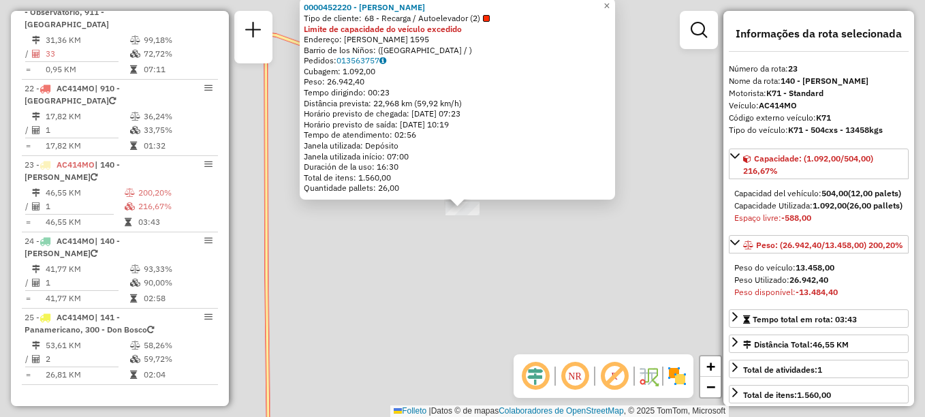
scroll to position [2140, 0]
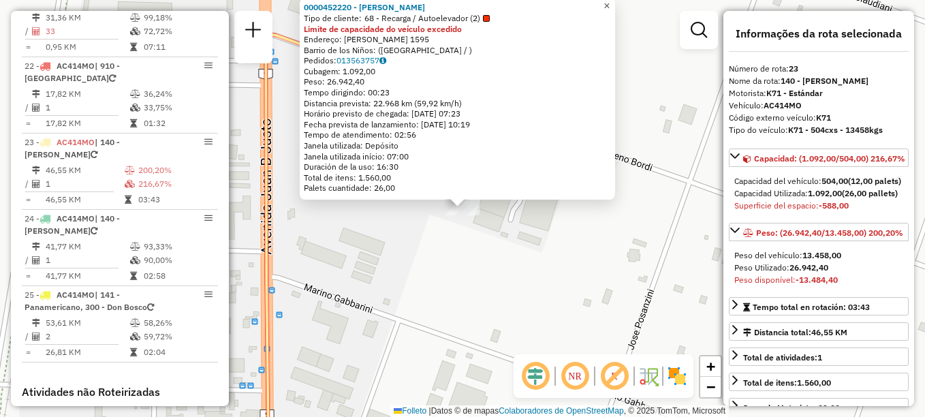
click at [610, 5] on span "×" at bounding box center [607, 6] width 6 height 12
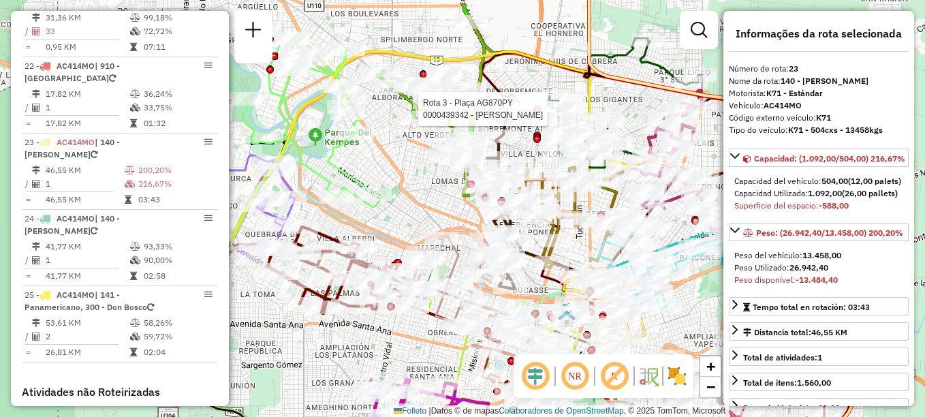
drag, startPoint x: 401, startPoint y: 125, endPoint x: 536, endPoint y: 104, distance: 136.6
click at [536, 106] on div at bounding box center [537, 109] width 7 height 7
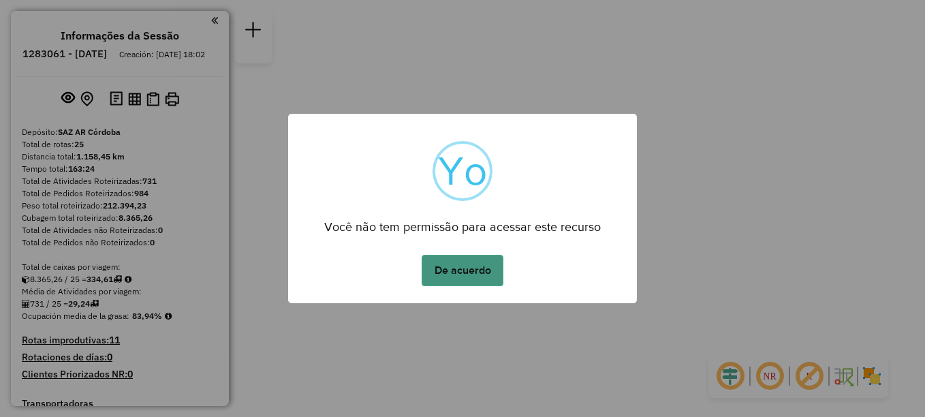
click at [474, 277] on button "De acuerdo" at bounding box center [463, 270] width 82 height 31
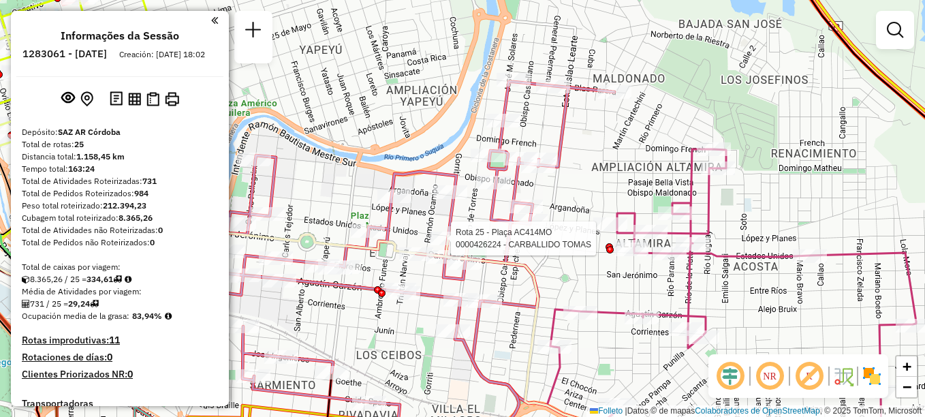
select select "**********"
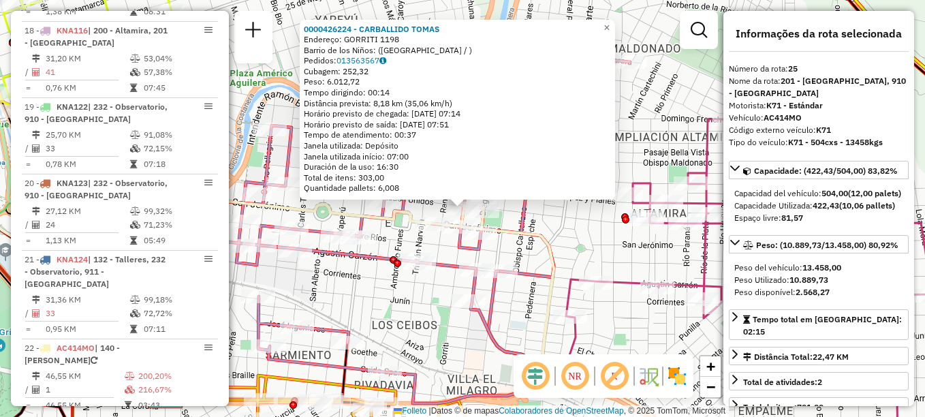
scroll to position [1997, 0]
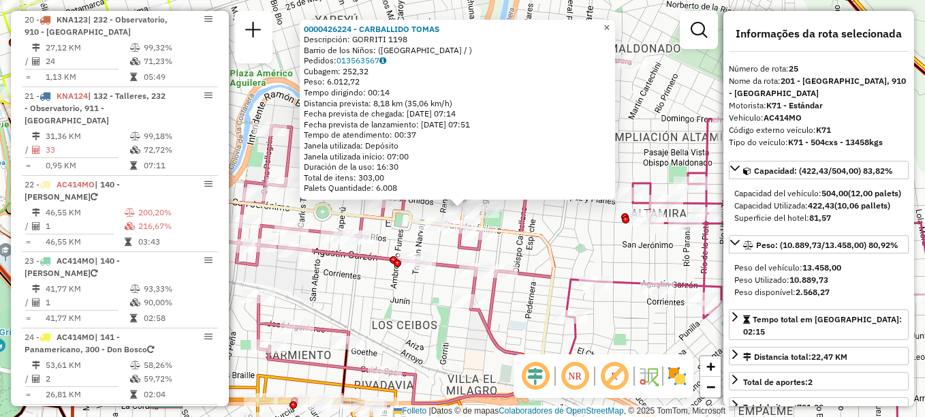
click at [610, 23] on span "×" at bounding box center [607, 28] width 6 height 12
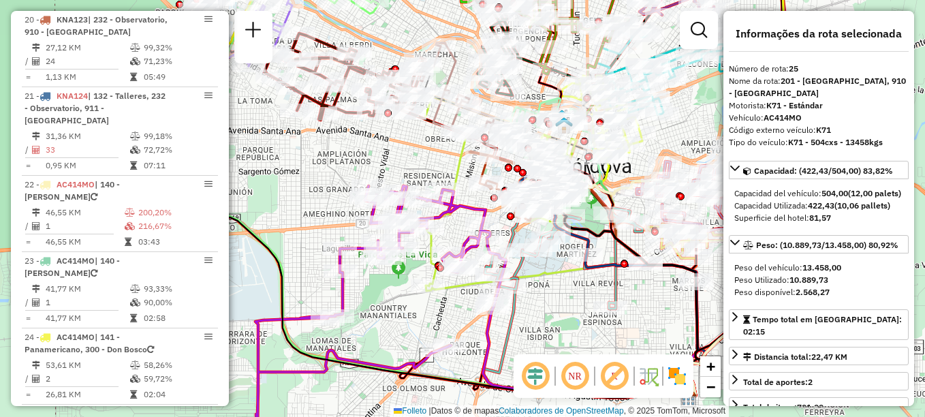
drag, startPoint x: 485, startPoint y: 341, endPoint x: 551, endPoint y: 327, distance: 67.6
click at [551, 327] on div "Janela de atendimento Grade de atendimento Capacidade Transportadoras Veículos …" at bounding box center [462, 208] width 925 height 417
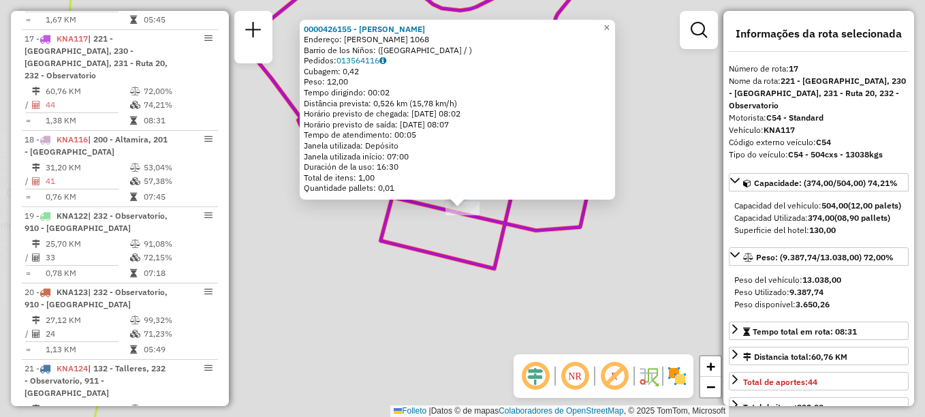
scroll to position [1657, 0]
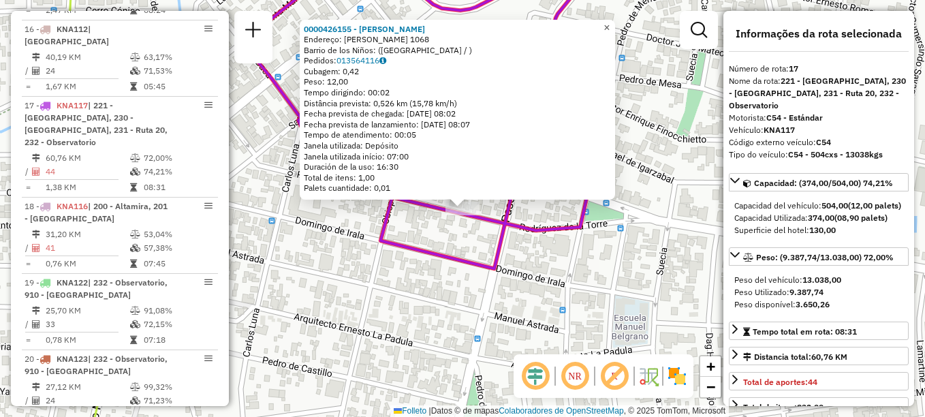
click at [610, 22] on span "×" at bounding box center [607, 28] width 6 height 12
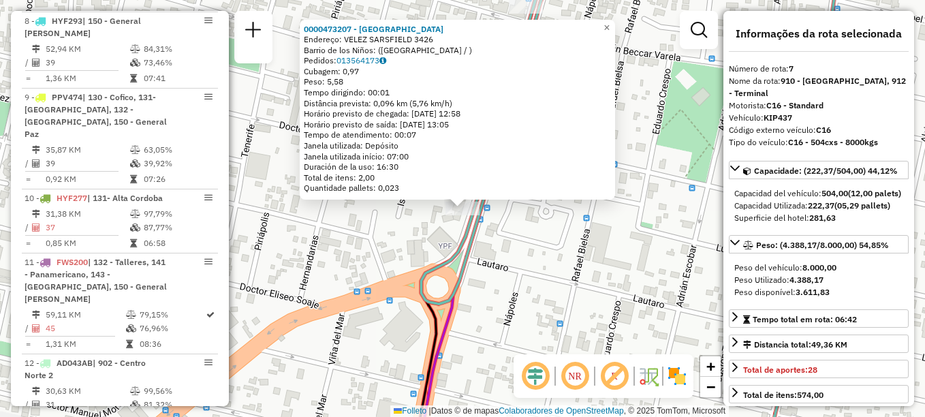
scroll to position [919, 0]
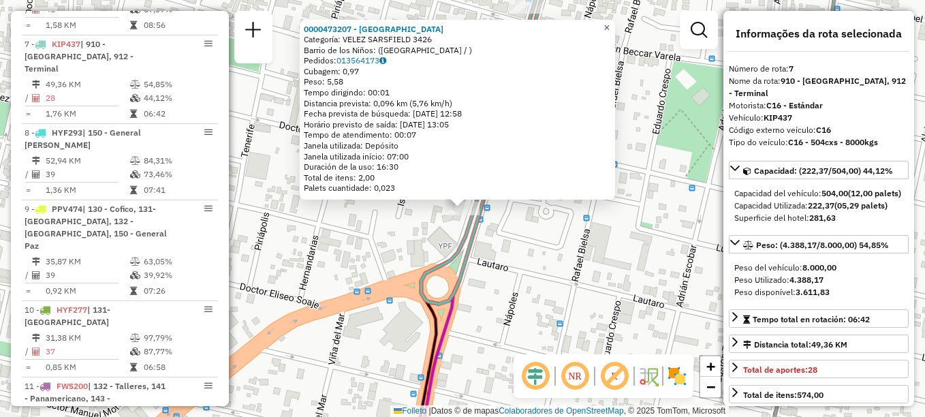
click at [610, 25] on span "×" at bounding box center [607, 28] width 6 height 12
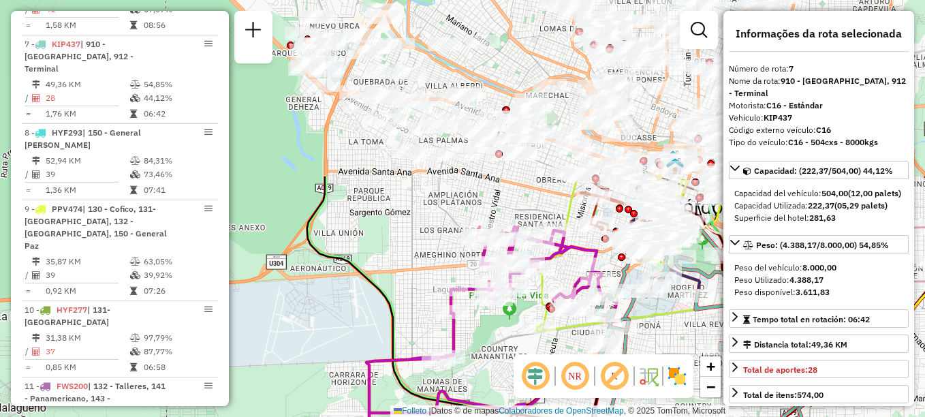
drag, startPoint x: 491, startPoint y: 161, endPoint x: 583, endPoint y: 379, distance: 236.9
click at [583, 379] on hb-router-mapa "Informações da Sessão 1283061 - [DATE] Creación: [DATE] 18:02 Depósito: SAZ AR …" at bounding box center [462, 208] width 925 height 417
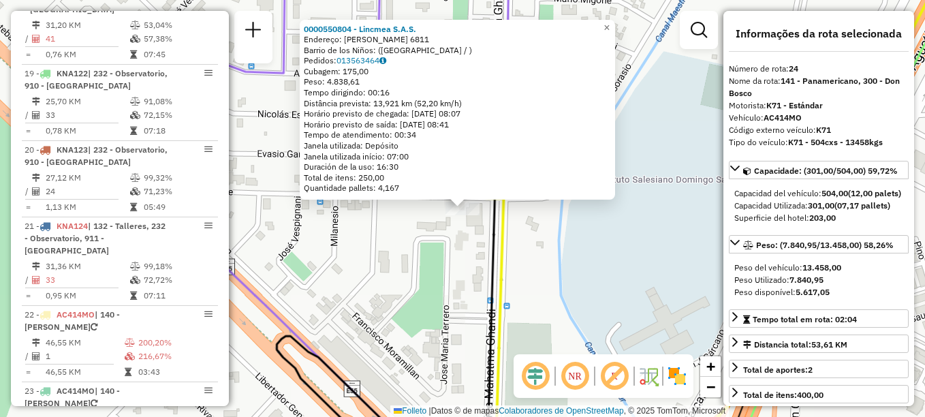
scroll to position [1997, 0]
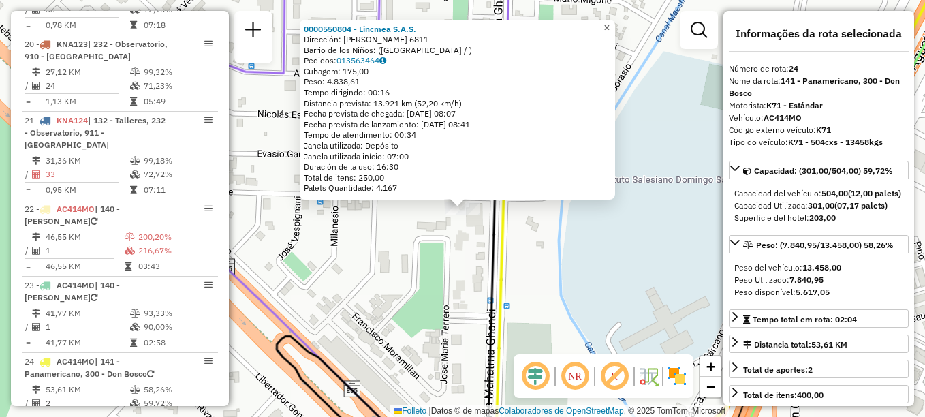
click at [610, 22] on span "×" at bounding box center [607, 28] width 6 height 12
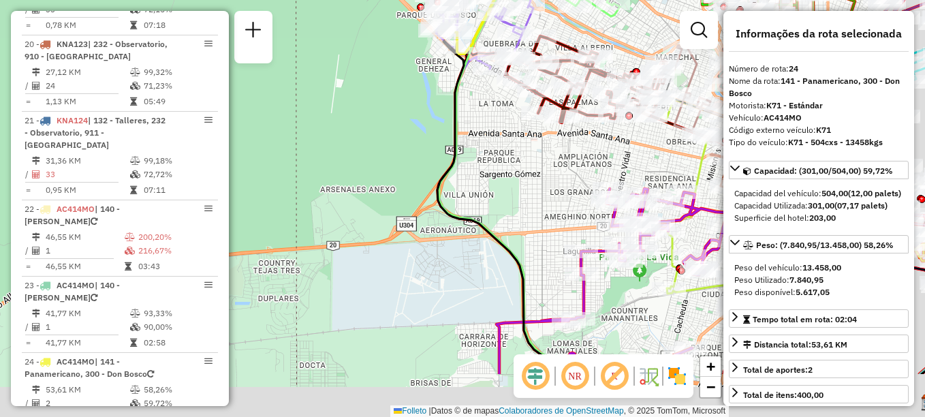
drag, startPoint x: 510, startPoint y: 151, endPoint x: 442, endPoint y: -8, distance: 172.8
click at [442, 0] on html "Aguarde... Pop-up bloqueado! Seu navegador bloqueou automáticamente a abertura …" at bounding box center [462, 208] width 925 height 417
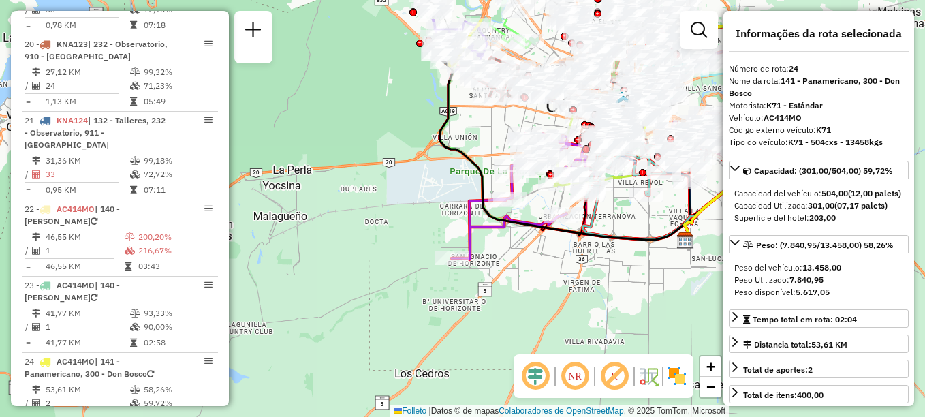
drag, startPoint x: 472, startPoint y: 67, endPoint x: 486, endPoint y: 128, distance: 62.2
click at [486, 128] on div "Janela de atendimento Grade de atendimento Capacidade Transportadoras Veículos …" at bounding box center [462, 208] width 925 height 417
